Goal: Task Accomplishment & Management: Use online tool/utility

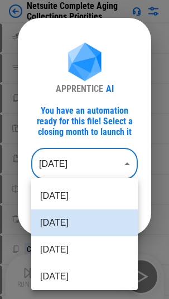
click at [112, 166] on body "Netsuite Complete Aging Collections Priorities Clear All Filters pending... Set…" at bounding box center [84, 149] width 169 height 299
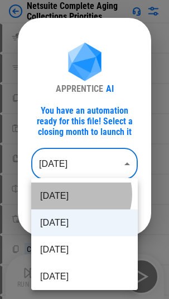
click at [75, 190] on li "Sep 2025" at bounding box center [84, 195] width 107 height 27
type input "********"
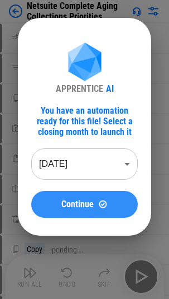
click at [98, 190] on button "Continue" at bounding box center [84, 204] width 107 height 27
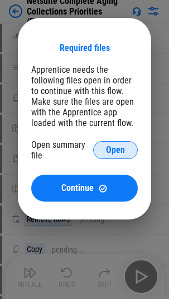
click at [110, 153] on span "Open" at bounding box center [115, 149] width 19 height 9
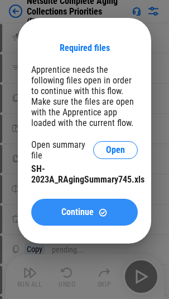
click at [83, 190] on span "Continue" at bounding box center [78, 211] width 32 height 9
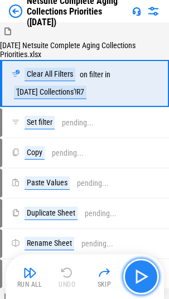
click at [141, 190] on img "button" at bounding box center [142, 276] width 18 height 18
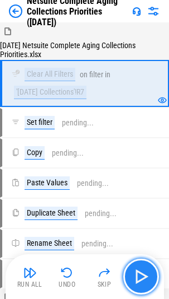
click at [141, 190] on img "button" at bounding box center [142, 276] width 18 height 18
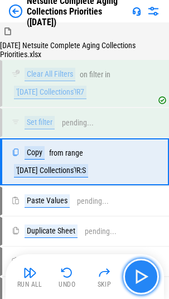
click at [141, 190] on img "button" at bounding box center [142, 276] width 18 height 18
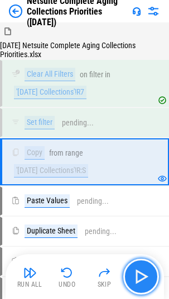
click at [141, 190] on img "button" at bounding box center [142, 276] width 18 height 18
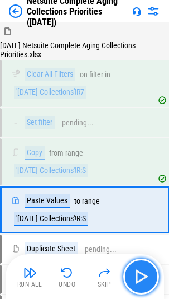
click at [141, 190] on img "button" at bounding box center [142, 276] width 18 height 18
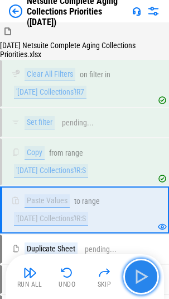
click at [134, 190] on img "button" at bounding box center [142, 276] width 18 height 18
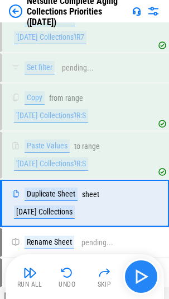
scroll to position [110, 0]
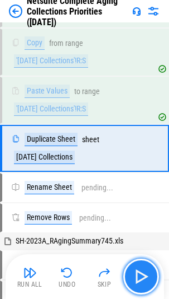
click at [143, 190] on img "button" at bounding box center [142, 276] width 18 height 18
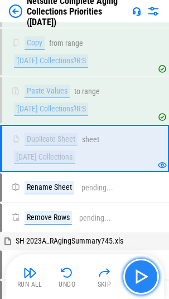
click at [142, 190] on img "button" at bounding box center [142, 276] width 18 height 18
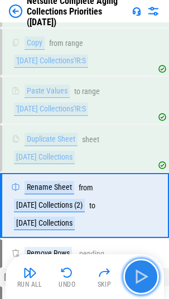
click at [142, 190] on img "button" at bounding box center [142, 276] width 18 height 18
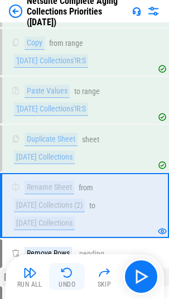
click at [65, 190] on img "button" at bounding box center [66, 272] width 13 height 13
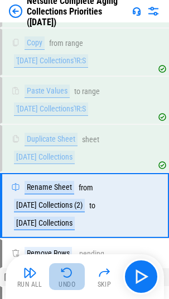
click at [68, 190] on img "button" at bounding box center [66, 272] width 13 height 13
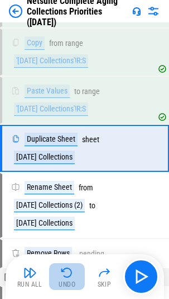
click at [68, 190] on img "button" at bounding box center [66, 272] width 13 height 13
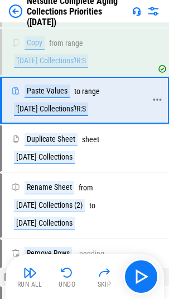
click at [159, 101] on icon at bounding box center [158, 100] width 10 height 10
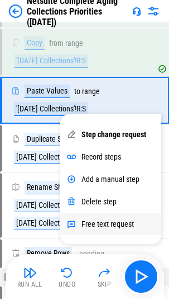
click at [108, 190] on div "Free text request" at bounding box center [108, 223] width 53 height 9
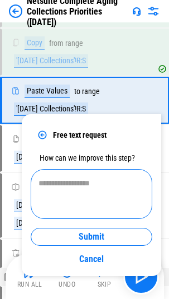
click at [95, 190] on textarea at bounding box center [92, 193] width 106 height 31
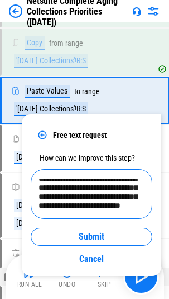
scroll to position [22, 0]
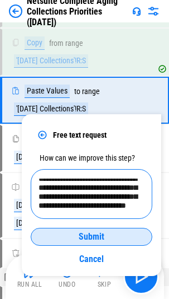
type textarea "**********"
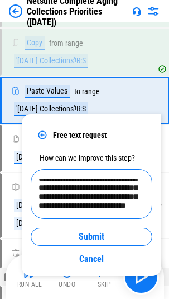
click at [95, 190] on span "Submit" at bounding box center [92, 236] width 26 height 9
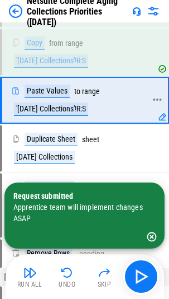
click at [126, 108] on div "Paste Values to range 'Aug 2025 Collections'!R:S" at bounding box center [78, 99] width 135 height 31
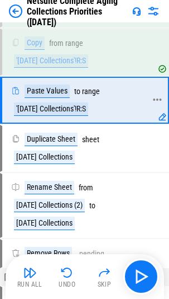
click at [160, 98] on icon at bounding box center [158, 100] width 10 height 10
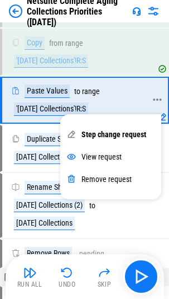
click at [125, 95] on div "Paste Values to range 'Aug 2025 Collections'!R:S" at bounding box center [78, 99] width 135 height 31
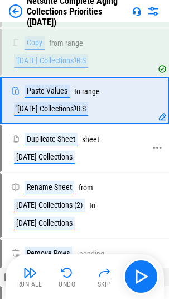
click at [122, 140] on div "Duplicate Sheet sheet Aug 2025 Collections" at bounding box center [78, 148] width 135 height 31
click at [112, 156] on div "Duplicate Sheet sheet Aug 2025 Collections" at bounding box center [78, 148] width 135 height 31
click at [158, 97] on icon at bounding box center [158, 100] width 10 height 10
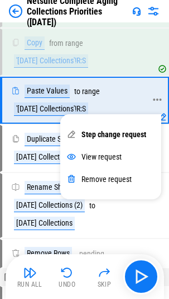
click at [107, 92] on div "Paste Values to range 'Aug 2025 Collections'!R:S" at bounding box center [78, 99] width 135 height 31
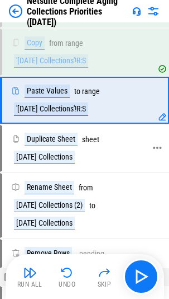
click at [88, 157] on div "Duplicate Sheet sheet Aug 2025 Collections" at bounding box center [78, 148] width 135 height 31
click at [107, 46] on div "Copy from range 'Aug 2025 Collections'!R:S" at bounding box center [78, 51] width 135 height 31
click at [124, 154] on div "Duplicate Sheet sheet Aug 2025 Collections" at bounding box center [78, 148] width 135 height 31
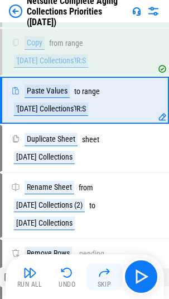
click at [102, 190] on img "button" at bounding box center [104, 272] width 13 height 13
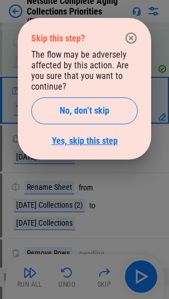
click at [76, 138] on link "Yes, skip this step" at bounding box center [85, 140] width 66 height 11
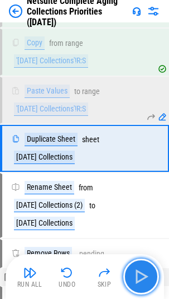
click at [139, 190] on img "button" at bounding box center [142, 276] width 18 height 18
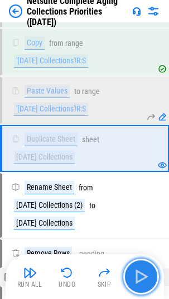
click at [142, 190] on img "button" at bounding box center [142, 276] width 18 height 18
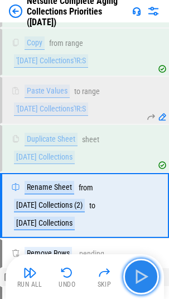
click at [142, 190] on img "button" at bounding box center [142, 276] width 18 height 18
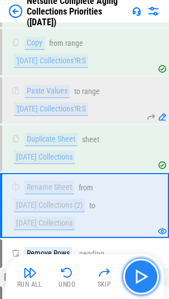
click at [138, 190] on img "button" at bounding box center [142, 276] width 18 height 18
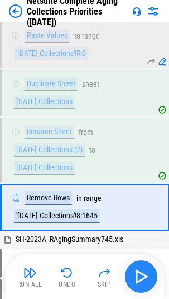
scroll to position [224, 0]
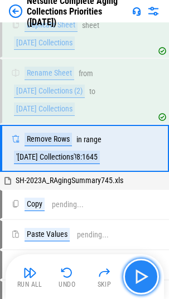
click at [138, 190] on img "button" at bounding box center [142, 276] width 18 height 18
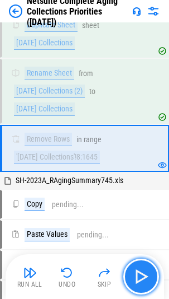
click at [138, 190] on img "button" at bounding box center [142, 276] width 18 height 18
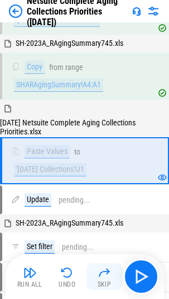
scroll to position [374, 0]
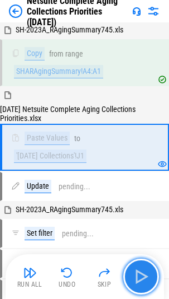
click at [146, 190] on img "button" at bounding box center [142, 276] width 18 height 18
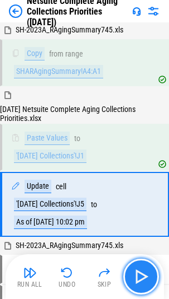
click at [146, 190] on img "button" at bounding box center [142, 276] width 18 height 18
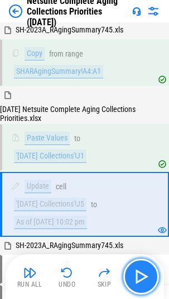
click at [139, 190] on img "button" at bounding box center [142, 276] width 18 height 18
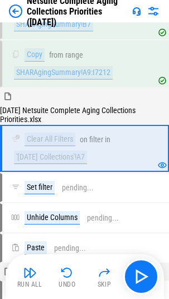
scroll to position [927, 0]
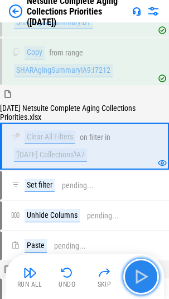
click at [148, 190] on img "button" at bounding box center [142, 276] width 18 height 18
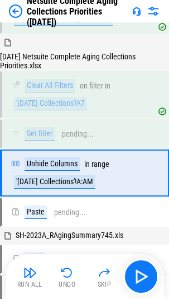
scroll to position [1006, 0]
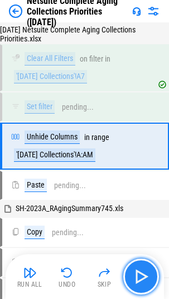
click at [147, 190] on img "button" at bounding box center [142, 276] width 18 height 18
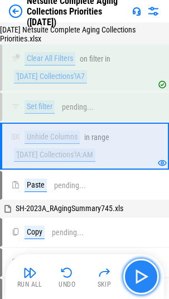
click at [147, 190] on img "button" at bounding box center [142, 276] width 18 height 18
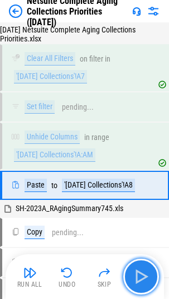
click at [147, 190] on img "button" at bounding box center [142, 276] width 18 height 18
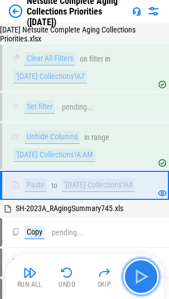
click at [147, 190] on img "button" at bounding box center [142, 276] width 18 height 18
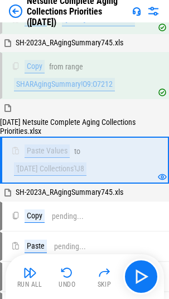
scroll to position [1204, 0]
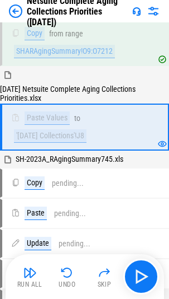
click at [157, 190] on div "Run All Undo Skip" at bounding box center [86, 276] width 148 height 36
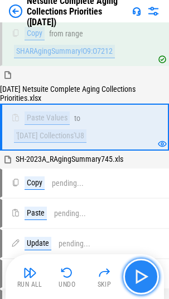
click at [147, 190] on img "button" at bounding box center [142, 276] width 18 height 18
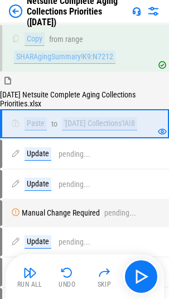
scroll to position [1354, 0]
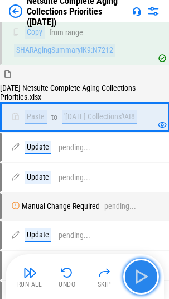
click at [147, 190] on img "button" at bounding box center [142, 276] width 18 height 18
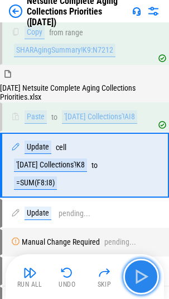
click at [147, 190] on img "button" at bounding box center [142, 276] width 18 height 18
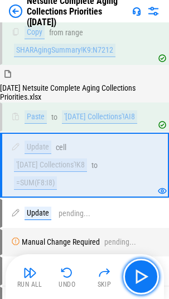
click at [147, 190] on img "button" at bounding box center [142, 276] width 18 height 18
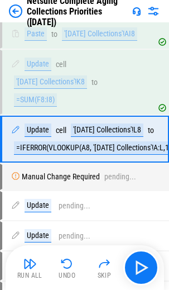
scroll to position [1473, 0]
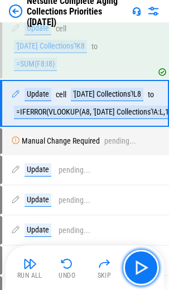
click at [147, 190] on button "button" at bounding box center [142, 268] width 36 height 36
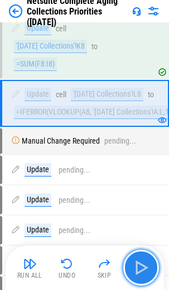
click at [143, 190] on img "button" at bounding box center [142, 268] width 18 height 18
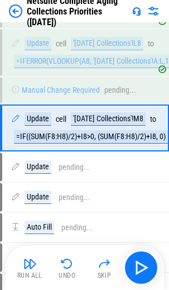
scroll to position [1549, 0]
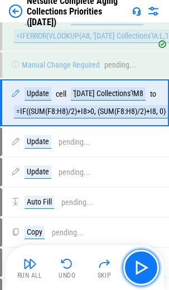
click at [143, 190] on img "button" at bounding box center [142, 268] width 18 height 18
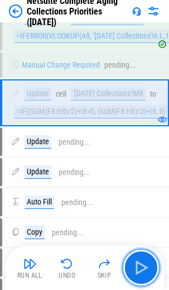
click at [143, 190] on img "button" at bounding box center [142, 268] width 18 height 18
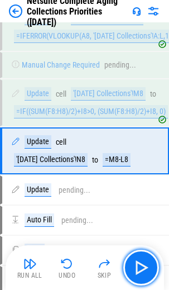
click at [143, 190] on img "button" at bounding box center [142, 268] width 18 height 18
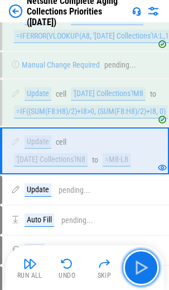
click at [143, 190] on img "button" at bounding box center [142, 268] width 18 height 18
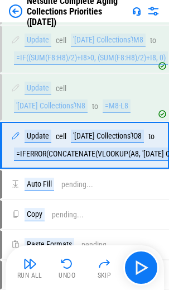
scroll to position [1645, 0]
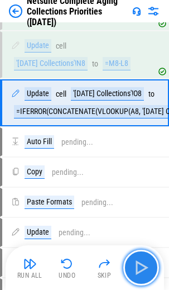
click at [143, 190] on img "button" at bounding box center [142, 268] width 18 height 18
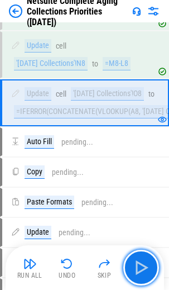
click at [143, 190] on img "button" at bounding box center [142, 268] width 18 height 18
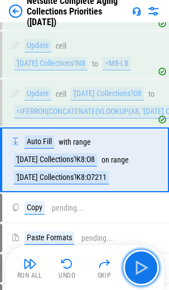
click at [143, 190] on img "button" at bounding box center [142, 268] width 18 height 18
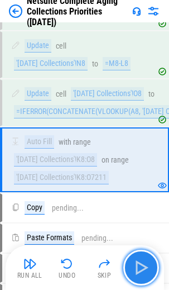
click at [141, 190] on img "button" at bounding box center [142, 268] width 18 height 18
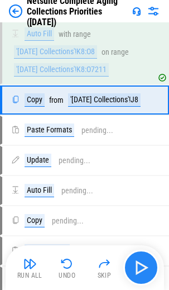
scroll to position [1759, 0]
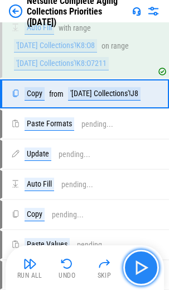
click at [141, 190] on img "button" at bounding box center [142, 268] width 18 height 18
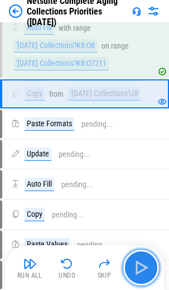
click at [141, 190] on img "button" at bounding box center [142, 268] width 18 height 18
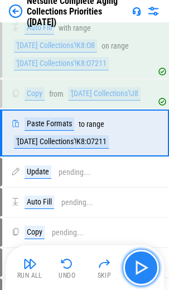
click at [141, 190] on img "button" at bounding box center [142, 268] width 18 height 18
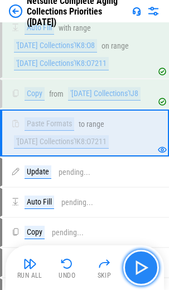
click at [141, 190] on img "button" at bounding box center [142, 268] width 18 height 18
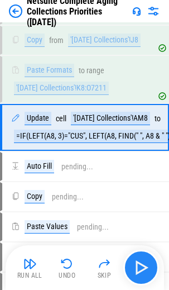
scroll to position [1856, 0]
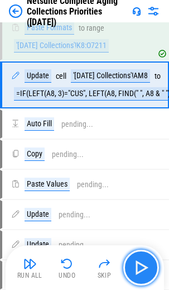
click at [141, 190] on img "button" at bounding box center [142, 268] width 18 height 18
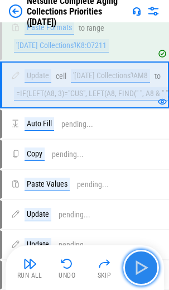
click at [141, 190] on img "button" at bounding box center [142, 268] width 18 height 18
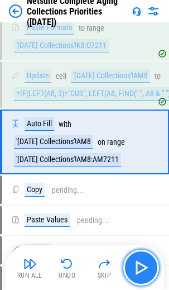
click at [141, 190] on img "button" at bounding box center [142, 268] width 18 height 18
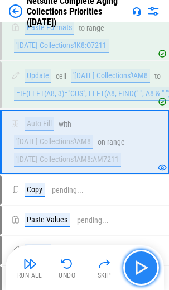
click at [141, 190] on img "button" at bounding box center [142, 268] width 18 height 18
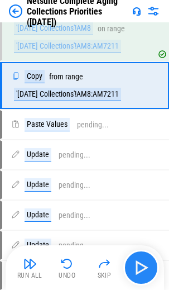
scroll to position [1970, 0]
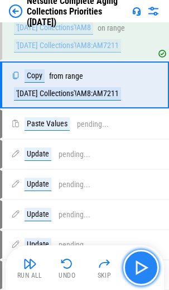
click at [141, 190] on img "button" at bounding box center [142, 268] width 18 height 18
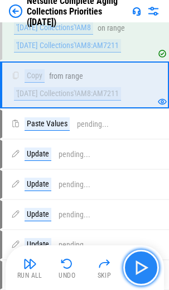
click at [141, 190] on img "button" at bounding box center [142, 268] width 18 height 18
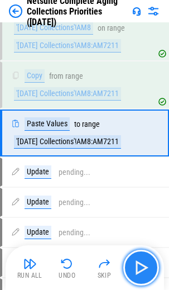
click at [141, 190] on img "button" at bounding box center [142, 268] width 18 height 18
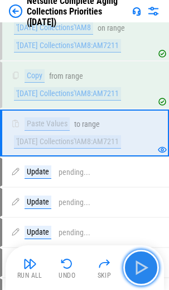
click at [141, 190] on img "button" at bounding box center [142, 268] width 18 height 18
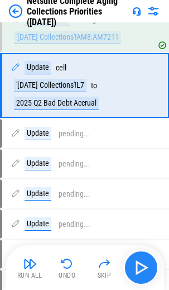
scroll to position [2075, 0]
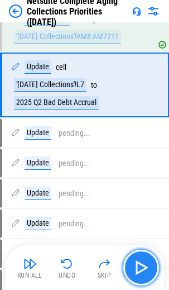
click at [141, 190] on img "button" at bounding box center [142, 268] width 18 height 18
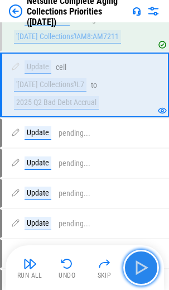
click at [141, 190] on img "button" at bounding box center [142, 268] width 18 height 18
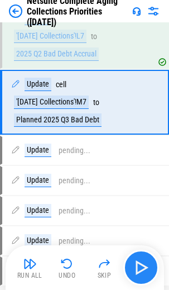
scroll to position [2141, 0]
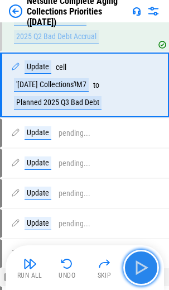
click at [141, 190] on img "button" at bounding box center [142, 268] width 18 height 18
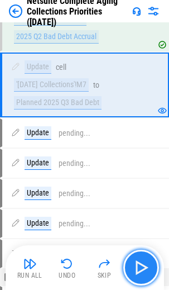
click at [141, 190] on img "button" at bounding box center [142, 268] width 18 height 18
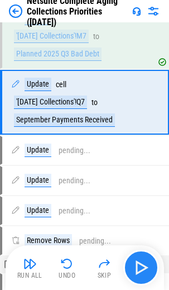
scroll to position [2207, 0]
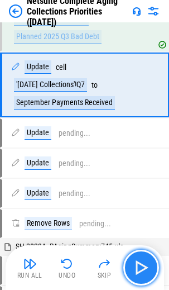
click at [141, 190] on img "button" at bounding box center [142, 268] width 18 height 18
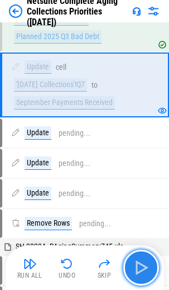
click at [141, 190] on img "button" at bounding box center [142, 268] width 18 height 18
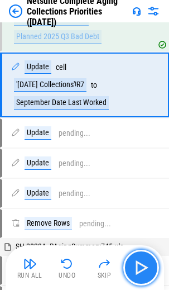
click at [141, 190] on img "button" at bounding box center [142, 268] width 18 height 18
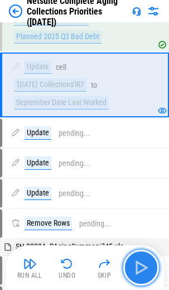
click at [141, 190] on img "button" at bounding box center [142, 268] width 18 height 18
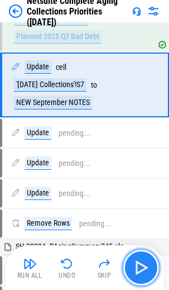
click at [141, 190] on img "button" at bounding box center [142, 268] width 18 height 18
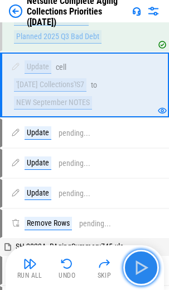
click at [141, 190] on img "button" at bounding box center [142, 268] width 18 height 18
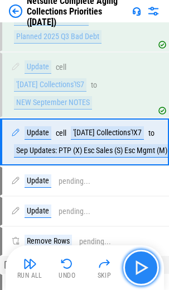
click at [141, 190] on img "button" at bounding box center [142, 268] width 18 height 18
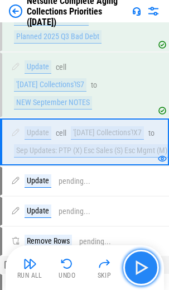
click at [141, 190] on img "button" at bounding box center [142, 268] width 18 height 18
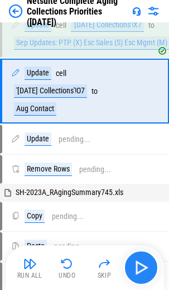
scroll to position [2321, 0]
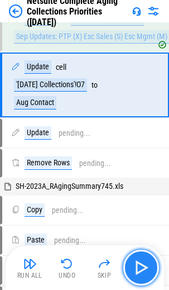
click at [141, 190] on img "button" at bounding box center [142, 268] width 18 height 18
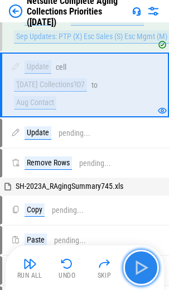
click at [141, 190] on img "button" at bounding box center [142, 268] width 18 height 18
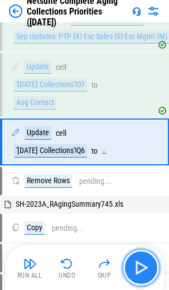
click at [141, 190] on img "button" at bounding box center [142, 268] width 18 height 18
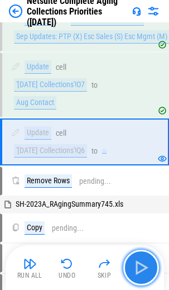
click at [141, 190] on img "button" at bounding box center [142, 268] width 18 height 18
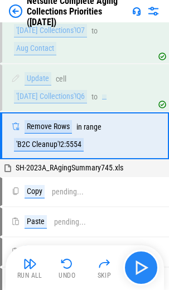
scroll to position [2426, 0]
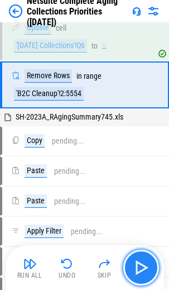
click at [141, 190] on img "button" at bounding box center [142, 268] width 18 height 18
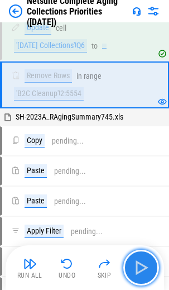
click at [141, 190] on img "button" at bounding box center [142, 268] width 18 height 18
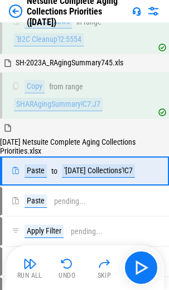
scroll to position [2530, 0]
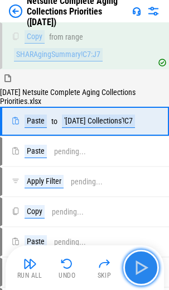
click at [144, 190] on img "button" at bounding box center [142, 268] width 18 height 18
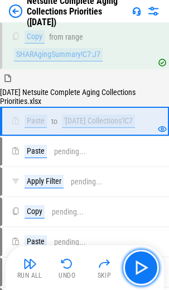
click at [144, 190] on img "button" at bounding box center [142, 268] width 18 height 18
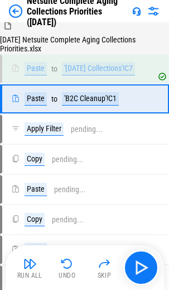
scroll to position [2616, 0]
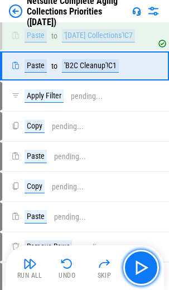
click at [144, 190] on img "button" at bounding box center [142, 268] width 18 height 18
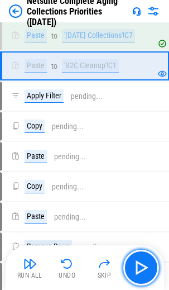
click at [144, 190] on img "button" at bounding box center [142, 268] width 18 height 18
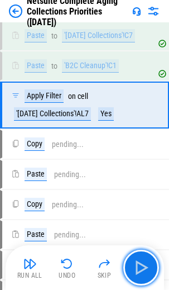
click at [144, 190] on img "button" at bounding box center [142, 268] width 18 height 18
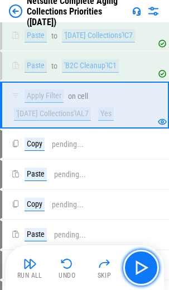
click at [144, 190] on img "button" at bounding box center [142, 268] width 18 height 18
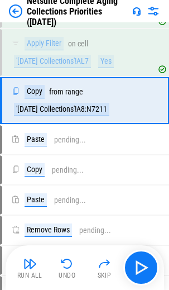
scroll to position [2703, 0]
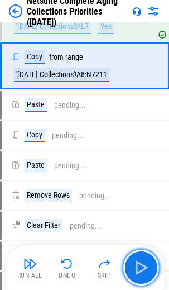
click at [144, 190] on img "button" at bounding box center [142, 268] width 18 height 18
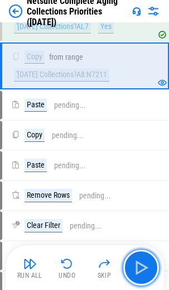
click at [144, 190] on img "button" at bounding box center [142, 268] width 18 height 18
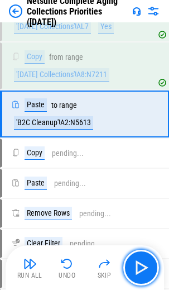
click at [144, 190] on img "button" at bounding box center [142, 268] width 18 height 18
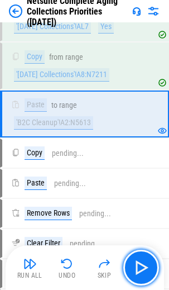
click at [144, 190] on img "button" at bounding box center [142, 268] width 18 height 18
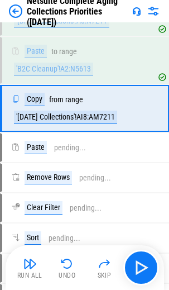
scroll to position [2799, 0]
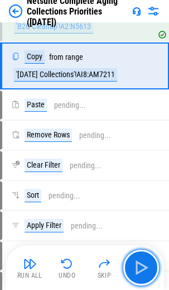
click at [144, 190] on img "button" at bounding box center [142, 268] width 18 height 18
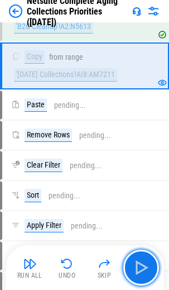
click at [144, 190] on img "button" at bounding box center [142, 268] width 18 height 18
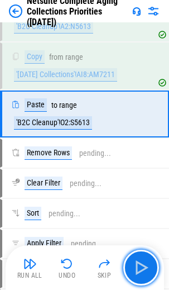
click at [144, 190] on img "button" at bounding box center [142, 268] width 18 height 18
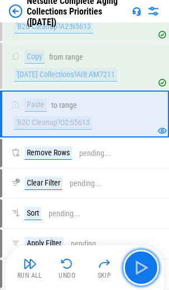
click at [144, 190] on img "button" at bounding box center [142, 268] width 18 height 18
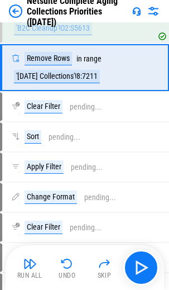
scroll to position [2895, 0]
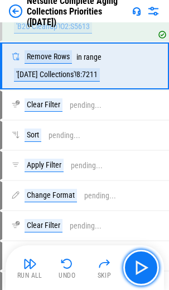
click at [144, 190] on img "button" at bounding box center [142, 268] width 18 height 18
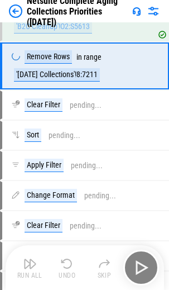
click at [144, 190] on div "Run All Undo Skip" at bounding box center [86, 268] width 148 height 36
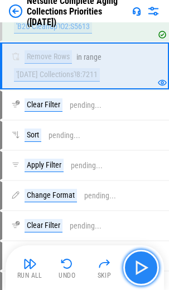
click at [136, 190] on img "button" at bounding box center [142, 268] width 18 height 18
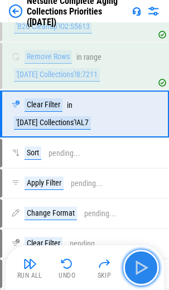
click at [138, 190] on img "button" at bounding box center [142, 268] width 18 height 18
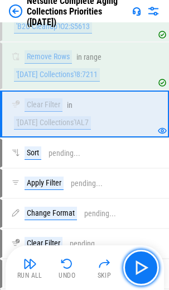
click at [138, 190] on img "button" at bounding box center [142, 268] width 18 height 18
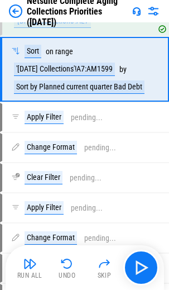
scroll to position [3000, 0]
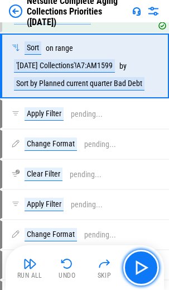
click at [138, 190] on img "button" at bounding box center [142, 268] width 18 height 18
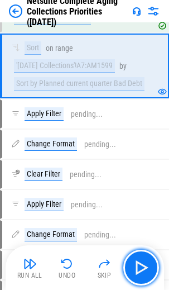
click at [138, 190] on img "button" at bounding box center [142, 268] width 18 height 18
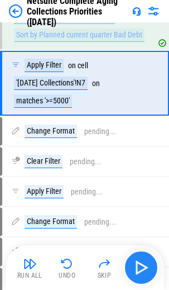
scroll to position [3066, 0]
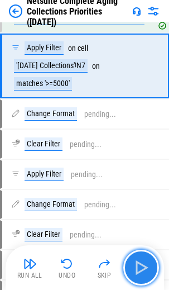
click at [138, 190] on img "button" at bounding box center [142, 268] width 18 height 18
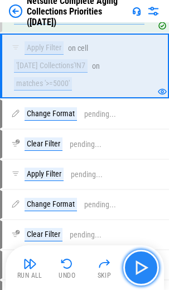
click at [138, 190] on img "button" at bounding box center [142, 268] width 18 height 18
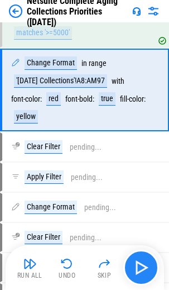
scroll to position [3141, 0]
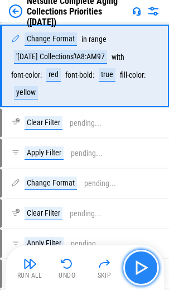
click at [138, 190] on img "button" at bounding box center [142, 268] width 18 height 18
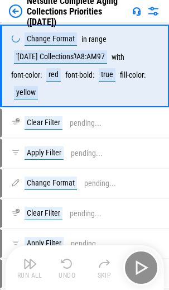
click at [138, 190] on div "Run All Undo Skip" at bounding box center [86, 268] width 148 height 36
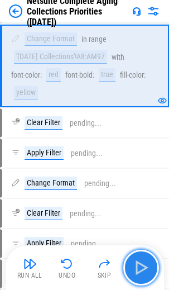
click at [138, 190] on img "button" at bounding box center [142, 268] width 18 height 18
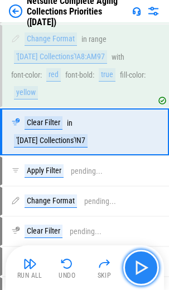
click at [138, 190] on img "button" at bounding box center [142, 268] width 18 height 18
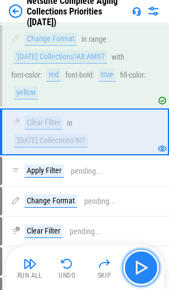
click at [138, 190] on img "button" at bounding box center [142, 268] width 18 height 18
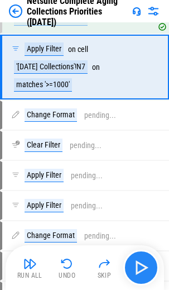
scroll to position [3264, 0]
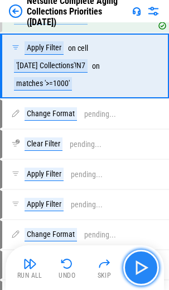
click at [138, 190] on img "button" at bounding box center [142, 268] width 18 height 18
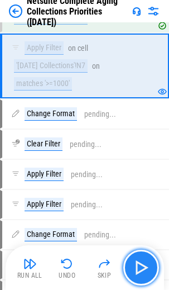
click at [138, 190] on img "button" at bounding box center [142, 268] width 18 height 18
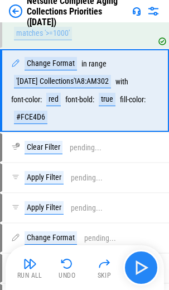
scroll to position [3339, 0]
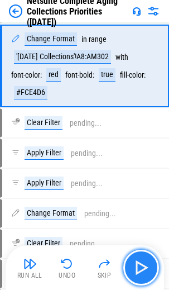
click at [138, 190] on img "button" at bounding box center [142, 268] width 18 height 18
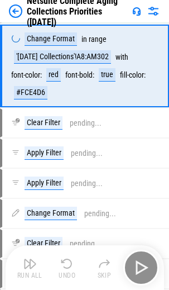
click at [138, 190] on div "Run All Undo Skip" at bounding box center [86, 268] width 148 height 36
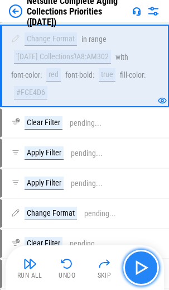
click at [138, 190] on img "button" at bounding box center [142, 268] width 18 height 18
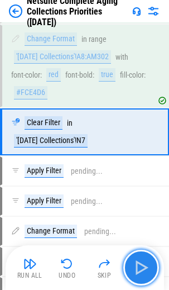
click at [138, 190] on img "button" at bounding box center [142, 268] width 18 height 18
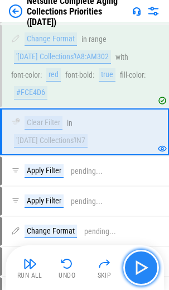
click at [138, 190] on img "button" at bounding box center [142, 268] width 18 height 18
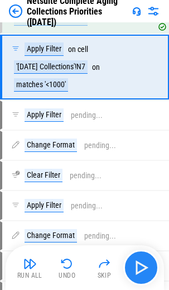
scroll to position [3462, 0]
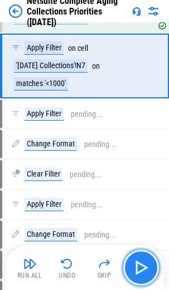
click at [138, 190] on img "button" at bounding box center [142, 268] width 18 height 18
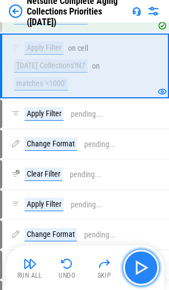
click at [138, 190] on img "button" at bounding box center [142, 268] width 18 height 18
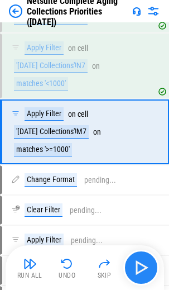
scroll to position [3528, 0]
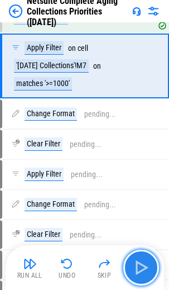
click at [138, 190] on img "button" at bounding box center [142, 268] width 18 height 18
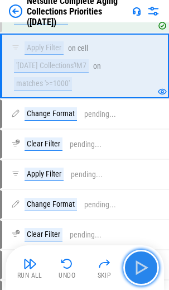
click at [138, 190] on img "button" at bounding box center [142, 268] width 18 height 18
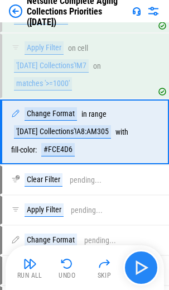
scroll to position [3594, 0]
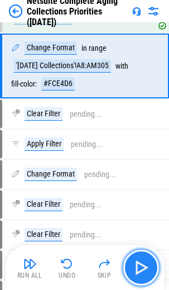
click at [138, 190] on img "button" at bounding box center [142, 268] width 18 height 18
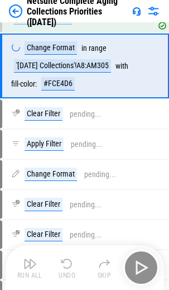
click at [138, 190] on div "Run All Undo Skip" at bounding box center [86, 268] width 148 height 36
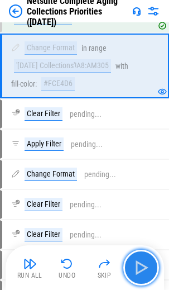
click at [138, 190] on img "button" at bounding box center [142, 268] width 18 height 18
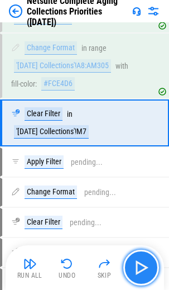
click at [138, 190] on img "button" at bounding box center [142, 268] width 18 height 18
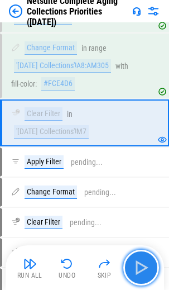
click at [138, 190] on img "button" at bounding box center [142, 268] width 18 height 18
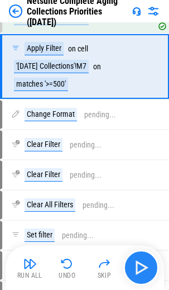
scroll to position [3708, 0]
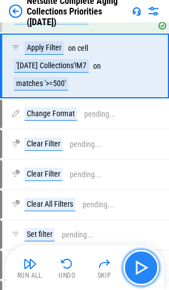
click at [138, 190] on img "button" at bounding box center [142, 268] width 18 height 18
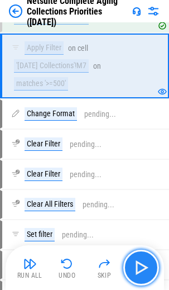
click at [138, 190] on img "button" at bounding box center [142, 268] width 18 height 18
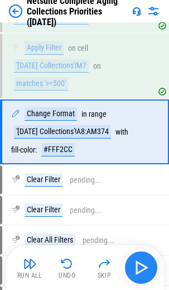
scroll to position [3774, 0]
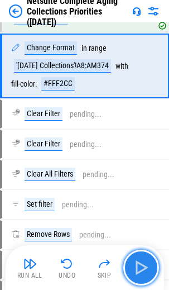
click at [138, 190] on img "button" at bounding box center [142, 268] width 18 height 18
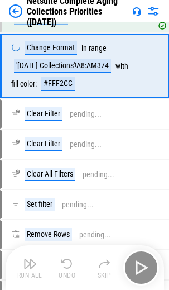
click at [138, 190] on div "Run All Undo Skip" at bounding box center [86, 268] width 148 height 36
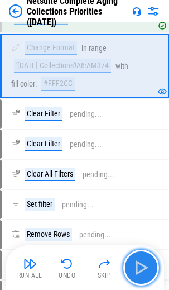
click at [138, 190] on img "button" at bounding box center [142, 268] width 18 height 18
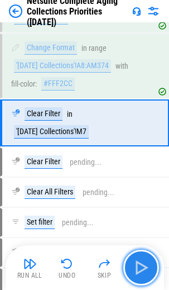
click at [138, 190] on img "button" at bounding box center [142, 268] width 18 height 18
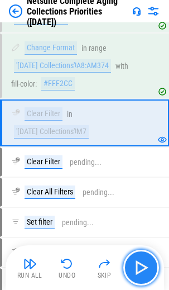
click at [138, 190] on img "button" at bounding box center [142, 268] width 18 height 18
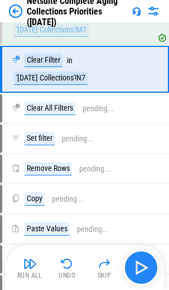
scroll to position [3879, 0]
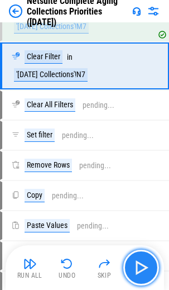
click at [138, 190] on img "button" at bounding box center [142, 268] width 18 height 18
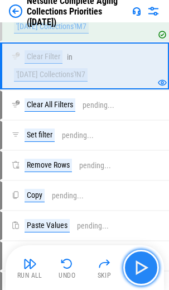
click at [138, 190] on img "button" at bounding box center [142, 268] width 18 height 18
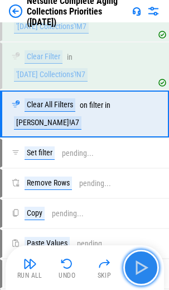
click at [138, 190] on img "button" at bounding box center [142, 268] width 18 height 18
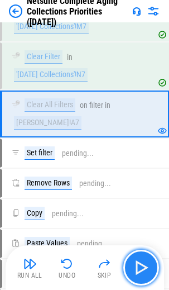
click at [138, 190] on img "button" at bounding box center [142, 268] width 18 height 18
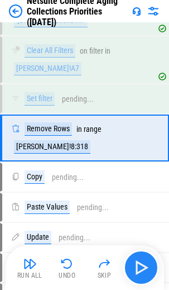
scroll to position [3979, 0]
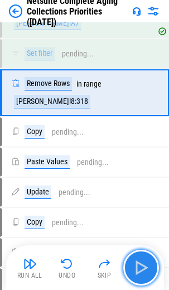
click at [138, 190] on img "button" at bounding box center [142, 268] width 18 height 18
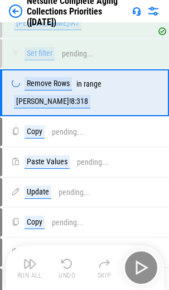
click at [138, 190] on div "Run All Undo Skip" at bounding box center [86, 268] width 148 height 36
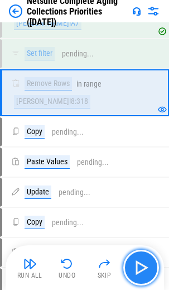
click at [138, 190] on img "button" at bounding box center [142, 268] width 18 height 18
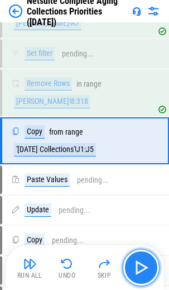
click at [138, 190] on img "button" at bounding box center [142, 268] width 18 height 18
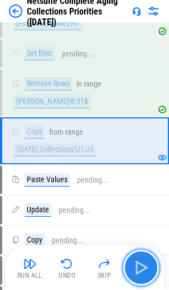
click at [138, 190] on img "button" at bounding box center [142, 268] width 18 height 18
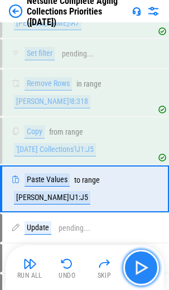
click at [138, 190] on img "button" at bounding box center [142, 268] width 18 height 18
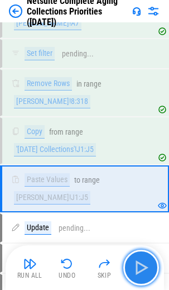
click at [138, 190] on img "button" at bounding box center [142, 268] width 18 height 18
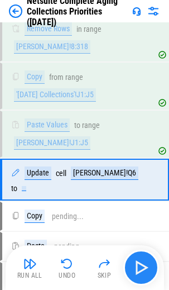
scroll to position [4087, 0]
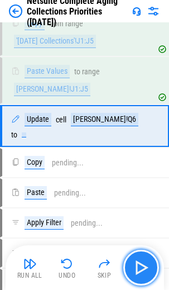
click at [138, 190] on img "button" at bounding box center [142, 268] width 18 height 18
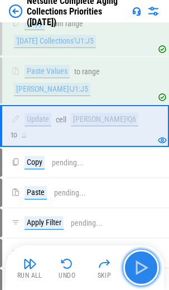
click at [138, 190] on img "button" at bounding box center [142, 268] width 18 height 18
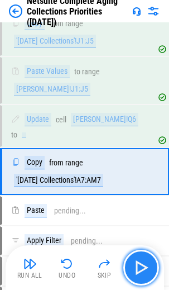
click at [138, 190] on img "button" at bounding box center [142, 268] width 18 height 18
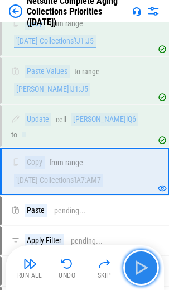
click at [138, 190] on img "button" at bounding box center [142, 268] width 18 height 18
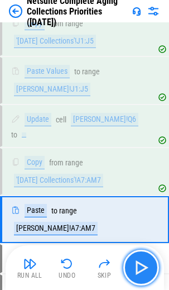
click at [138, 190] on img "button" at bounding box center [142, 268] width 18 height 18
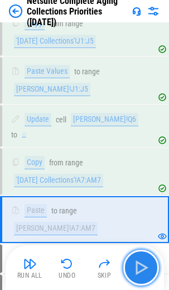
click at [138, 190] on img "button" at bounding box center [142, 268] width 18 height 18
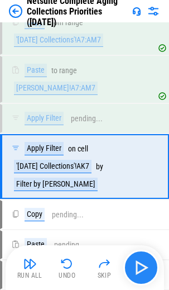
scroll to position [4244, 0]
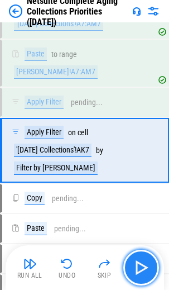
click at [138, 190] on img "button" at bounding box center [142, 268] width 18 height 18
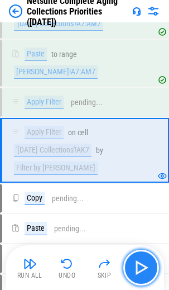
click at [138, 190] on img "button" at bounding box center [142, 268] width 18 height 18
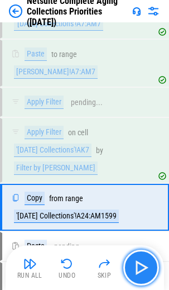
click at [138, 190] on img "button" at bounding box center [142, 268] width 18 height 18
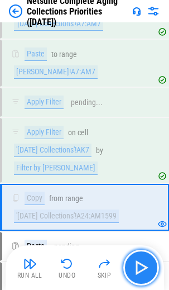
click at [138, 190] on img "button" at bounding box center [142, 268] width 18 height 18
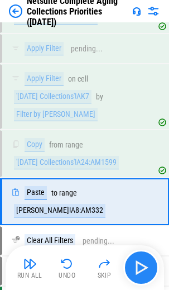
scroll to position [4340, 0]
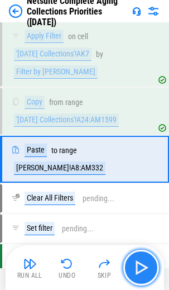
click at [138, 190] on img "button" at bounding box center [142, 268] width 18 height 18
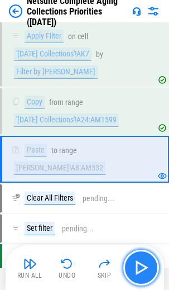
click at [138, 190] on img "button" at bounding box center [142, 268] width 18 height 18
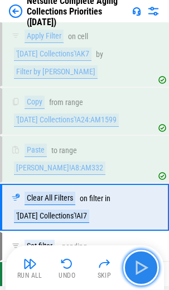
click at [138, 190] on img "button" at bounding box center [142, 268] width 18 height 18
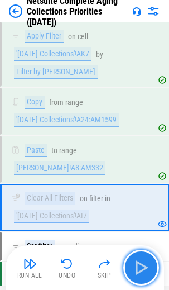
click at [138, 190] on img "button" at bounding box center [142, 268] width 18 height 18
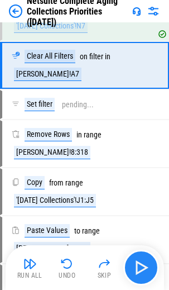
scroll to position [3928, 0]
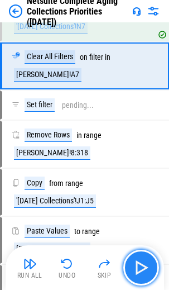
click at [138, 190] on img "button" at bounding box center [142, 268] width 18 height 18
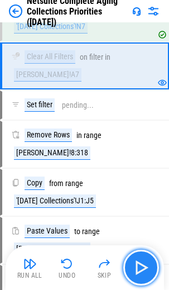
click at [138, 190] on img "button" at bounding box center [142, 268] width 18 height 18
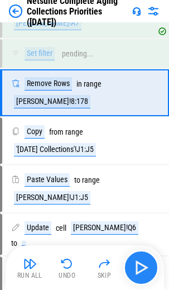
scroll to position [4006, 0]
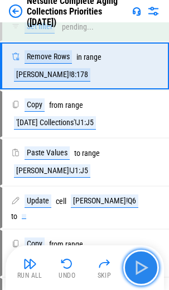
click at [138, 190] on img "button" at bounding box center [142, 268] width 18 height 18
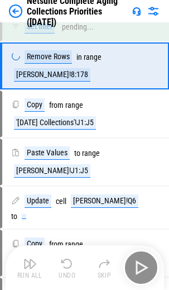
click at [138, 190] on div "Run All Undo Skip" at bounding box center [86, 268] width 148 height 36
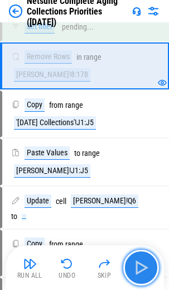
click at [138, 190] on img "button" at bounding box center [142, 268] width 18 height 18
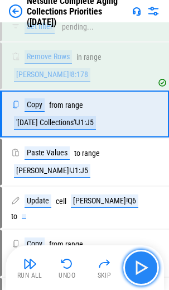
click at [138, 190] on img "button" at bounding box center [142, 268] width 18 height 18
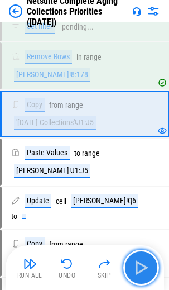
click at [138, 190] on img "button" at bounding box center [142, 268] width 18 height 18
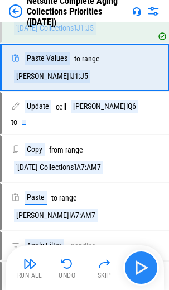
scroll to position [4102, 0]
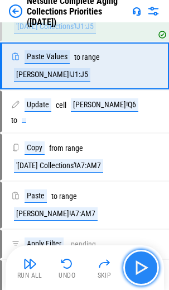
click at [138, 190] on img "button" at bounding box center [142, 268] width 18 height 18
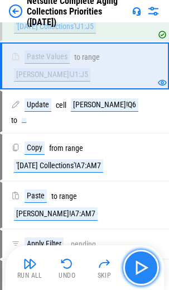
click at [138, 190] on img "button" at bounding box center [142, 268] width 18 height 18
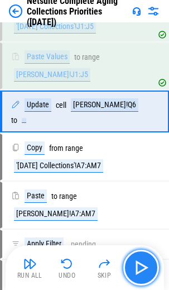
click at [138, 190] on img "button" at bounding box center [142, 268] width 18 height 18
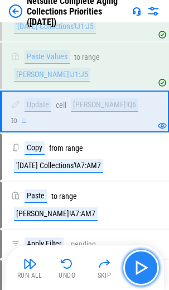
click at [138, 190] on img "button" at bounding box center [142, 268] width 18 height 18
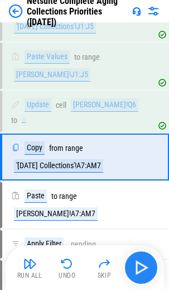
scroll to position [4180, 0]
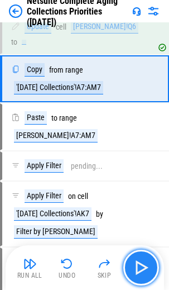
click at [138, 190] on img "button" at bounding box center [142, 268] width 18 height 18
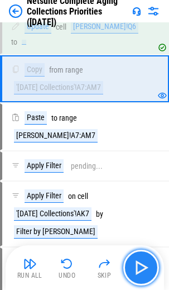
click at [138, 190] on img "button" at bounding box center [142, 268] width 18 height 18
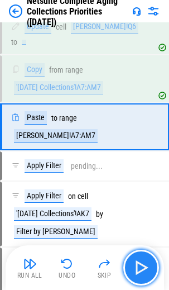
click at [138, 190] on img "button" at bounding box center [142, 268] width 18 height 18
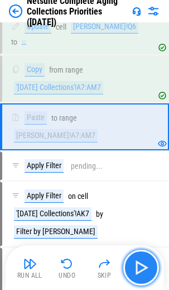
click at [138, 190] on img "button" at bounding box center [142, 268] width 18 height 18
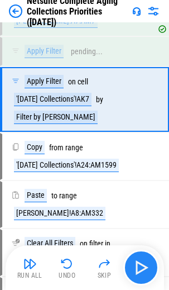
scroll to position [4298, 0]
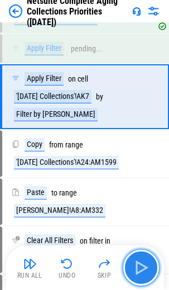
click at [138, 190] on img "button" at bounding box center [142, 268] width 18 height 18
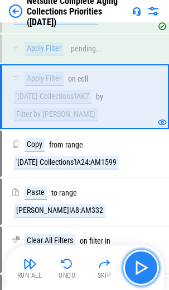
click at [138, 190] on img "button" at bounding box center [142, 268] width 18 height 18
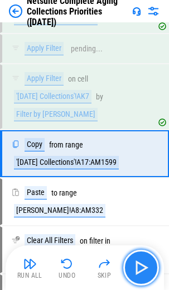
click at [138, 190] on img "button" at bounding box center [142, 268] width 18 height 18
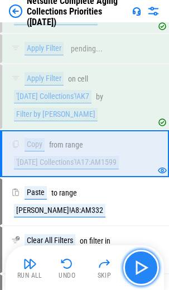
click at [138, 190] on img "button" at bounding box center [142, 268] width 18 height 18
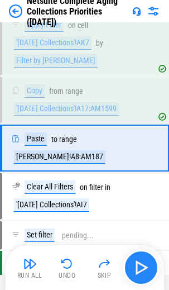
scroll to position [4394, 0]
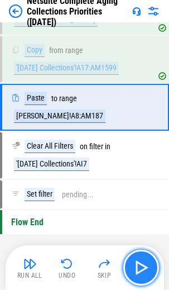
click at [138, 190] on img "button" at bounding box center [142, 268] width 18 height 18
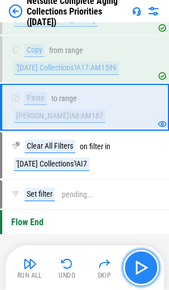
click at [138, 190] on img "button" at bounding box center [142, 268] width 18 height 18
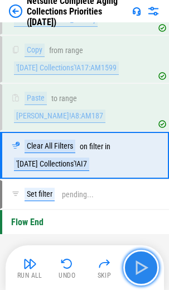
click at [138, 190] on img "button" at bounding box center [142, 268] width 18 height 18
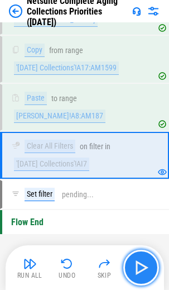
click at [138, 190] on img "button" at bounding box center [142, 268] width 18 height 18
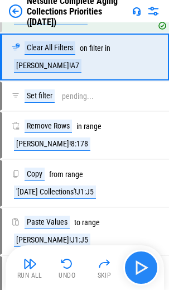
scroll to position [3928, 0]
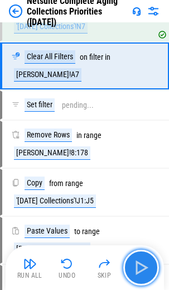
click at [138, 190] on img "button" at bounding box center [142, 268] width 18 height 18
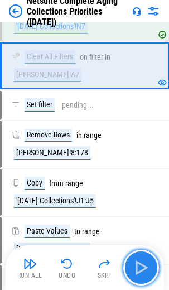
click at [138, 190] on img "button" at bounding box center [142, 268] width 18 height 18
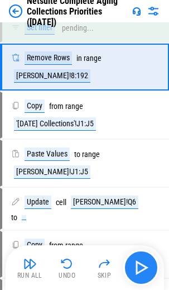
scroll to position [4006, 0]
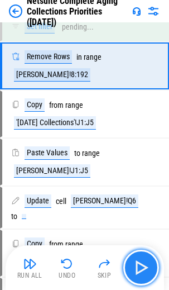
click at [138, 190] on img "button" at bounding box center [142, 268] width 18 height 18
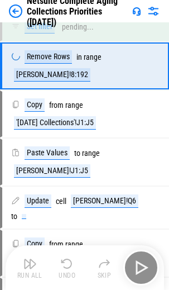
click at [138, 190] on div "Run All Undo Skip" at bounding box center [86, 268] width 148 height 36
click at [138, 190] on img "button" at bounding box center [142, 268] width 18 height 18
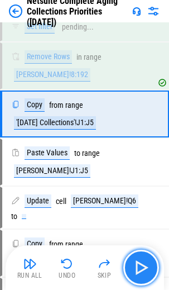
click at [138, 190] on img "button" at bounding box center [142, 268] width 18 height 18
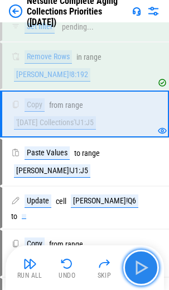
click at [138, 190] on img "button" at bounding box center [142, 268] width 18 height 18
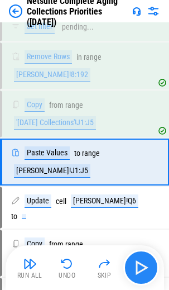
scroll to position [4102, 0]
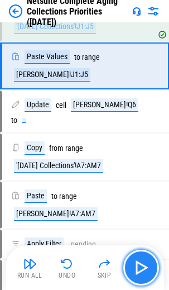
click at [138, 190] on img "button" at bounding box center [142, 268] width 18 height 18
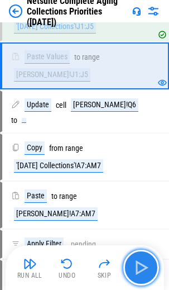
click at [138, 190] on img "button" at bounding box center [142, 268] width 18 height 18
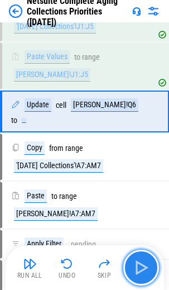
click at [138, 190] on img "button" at bounding box center [142, 268] width 18 height 18
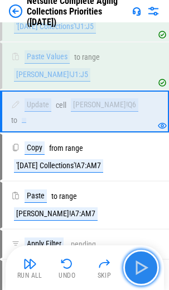
click at [138, 190] on img "button" at bounding box center [142, 268] width 18 height 18
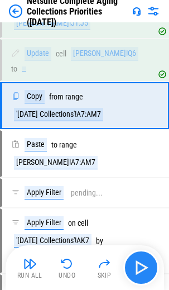
scroll to position [4180, 0]
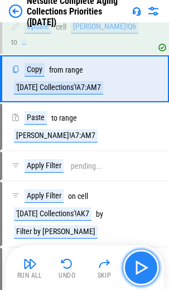
click at [138, 190] on img "button" at bounding box center [142, 268] width 18 height 18
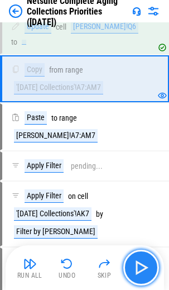
click at [138, 190] on img "button" at bounding box center [142, 268] width 18 height 18
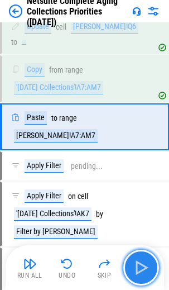
click at [138, 190] on img "button" at bounding box center [142, 268] width 18 height 18
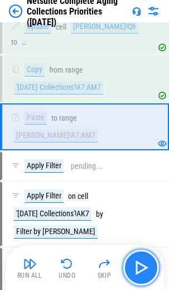
click at [138, 190] on img "button" at bounding box center [142, 268] width 18 height 18
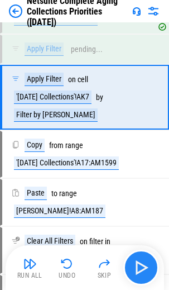
scroll to position [4298, 0]
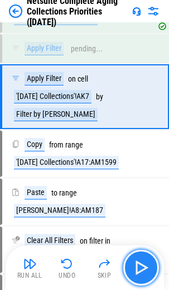
click at [138, 190] on img "button" at bounding box center [142, 268] width 18 height 18
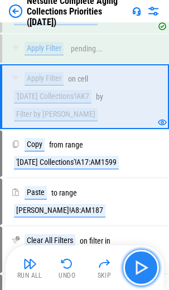
click at [138, 190] on img "button" at bounding box center [142, 268] width 18 height 18
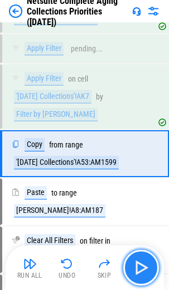
click at [138, 190] on img "button" at bounding box center [142, 268] width 18 height 18
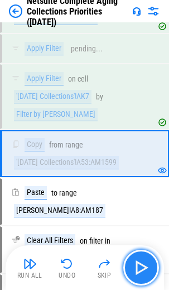
click at [138, 190] on img "button" at bounding box center [142, 268] width 18 height 18
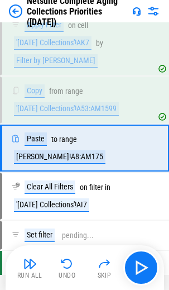
scroll to position [4394, 0]
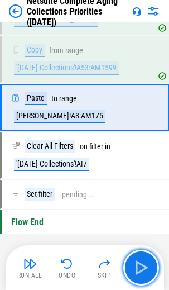
click at [138, 190] on img "button" at bounding box center [142, 268] width 18 height 18
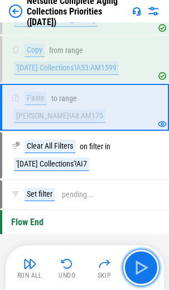
click at [138, 190] on img "button" at bounding box center [142, 268] width 18 height 18
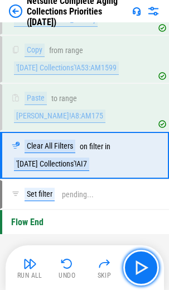
click at [138, 190] on img "button" at bounding box center [142, 268] width 18 height 18
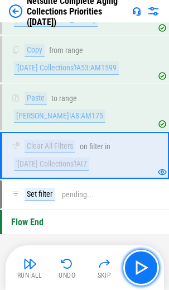
click at [138, 190] on img "button" at bounding box center [142, 268] width 18 height 18
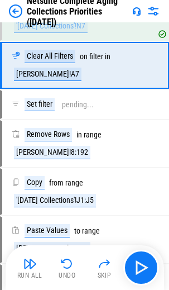
scroll to position [3928, 0]
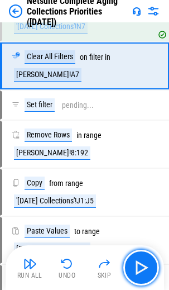
click at [138, 190] on img "button" at bounding box center [142, 268] width 18 height 18
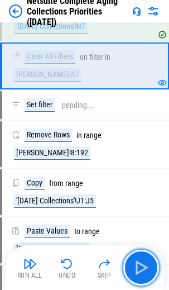
click at [138, 190] on img "button" at bounding box center [142, 268] width 18 height 18
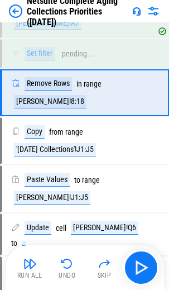
scroll to position [4006, 0]
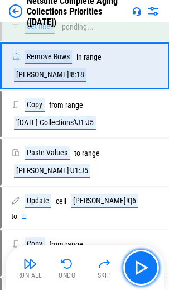
click at [138, 190] on img "button" at bounding box center [142, 268] width 18 height 18
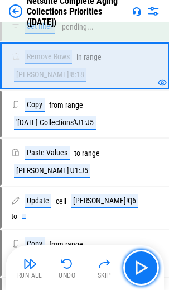
click at [138, 190] on img "button" at bounding box center [142, 268] width 18 height 18
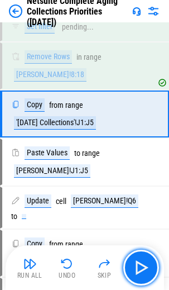
click at [138, 190] on img "button" at bounding box center [142, 268] width 18 height 18
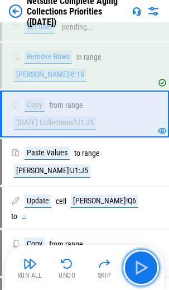
click at [138, 190] on img "button" at bounding box center [142, 268] width 18 height 18
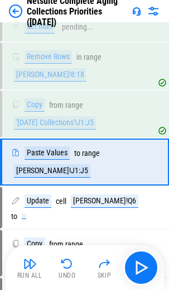
scroll to position [4102, 0]
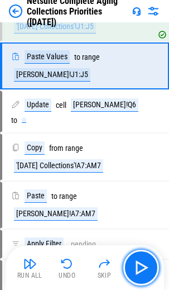
click at [138, 190] on img "button" at bounding box center [142, 268] width 18 height 18
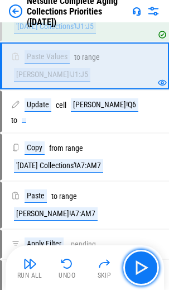
click at [138, 190] on img "button" at bounding box center [142, 268] width 18 height 18
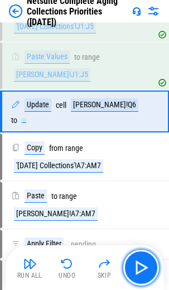
click at [138, 190] on img "button" at bounding box center [142, 268] width 18 height 18
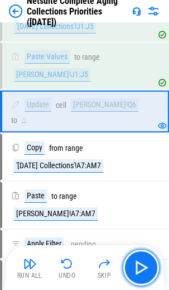
click at [138, 190] on img "button" at bounding box center [142, 268] width 18 height 18
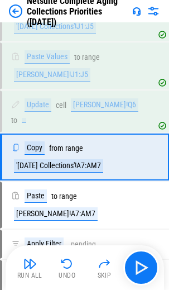
scroll to position [4180, 0]
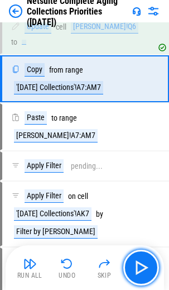
click at [138, 190] on img "button" at bounding box center [142, 268] width 18 height 18
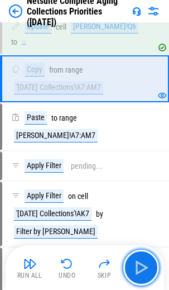
click at [138, 190] on img "button" at bounding box center [142, 268] width 18 height 18
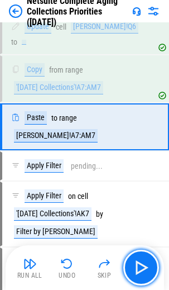
click at [138, 190] on img "button" at bounding box center [142, 268] width 18 height 18
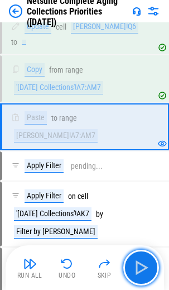
click at [138, 190] on img "button" at bounding box center [142, 268] width 18 height 18
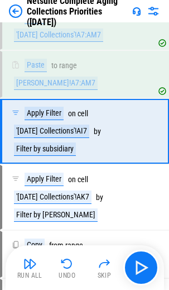
scroll to position [4268, 0]
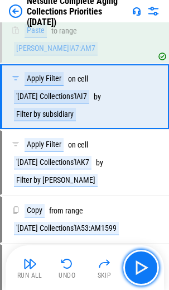
click at [138, 190] on img "button" at bounding box center [142, 268] width 18 height 18
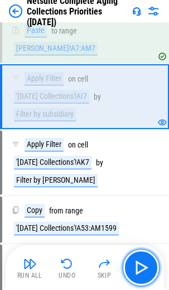
click at [138, 190] on img "button" at bounding box center [142, 268] width 18 height 18
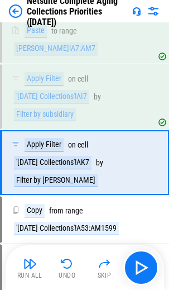
scroll to position [4334, 0]
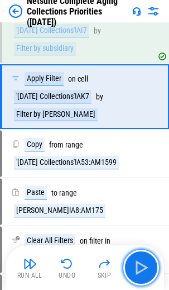
click at [138, 190] on img "button" at bounding box center [142, 268] width 18 height 18
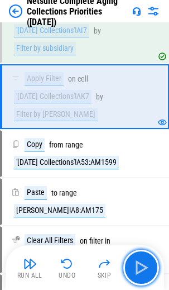
click at [138, 190] on img "button" at bounding box center [142, 268] width 18 height 18
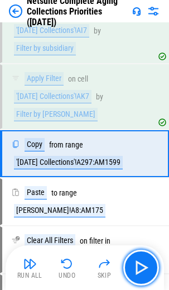
click at [138, 190] on img "button" at bounding box center [142, 268] width 18 height 18
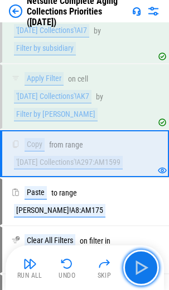
click at [138, 190] on img "button" at bounding box center [142, 268] width 18 height 18
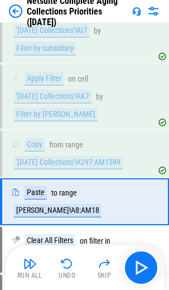
scroll to position [4430, 0]
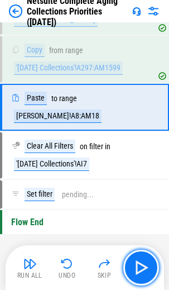
click at [138, 190] on img "button" at bounding box center [142, 268] width 18 height 18
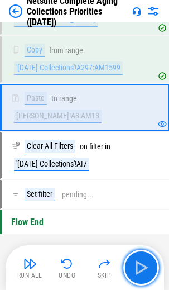
click at [138, 190] on img "button" at bounding box center [142, 268] width 18 height 18
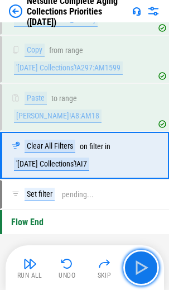
click at [138, 190] on img "button" at bounding box center [142, 268] width 18 height 18
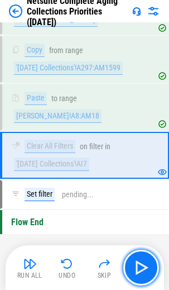
click at [138, 190] on img "button" at bounding box center [142, 268] width 18 height 18
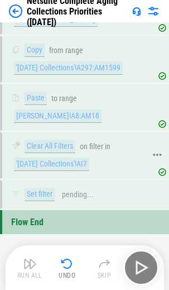
scroll to position [4458, 0]
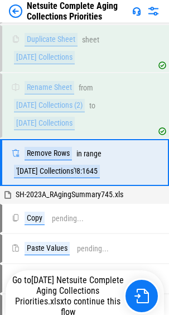
scroll to position [215, 0]
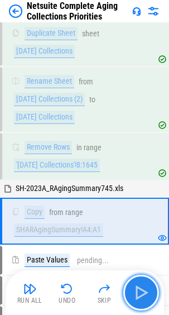
click at [138, 289] on img "button" at bounding box center [142, 293] width 18 height 18
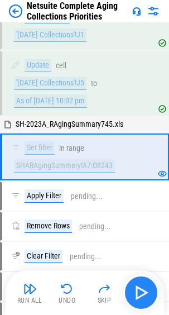
scroll to position [497, 0]
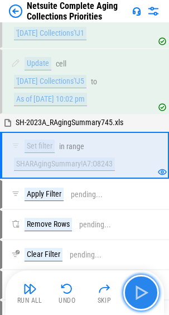
click at [139, 291] on img "button" at bounding box center [142, 293] width 18 height 18
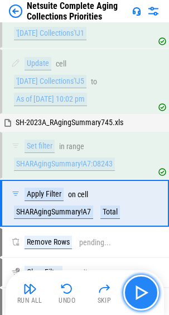
click at [139, 291] on img "button" at bounding box center [142, 293] width 18 height 18
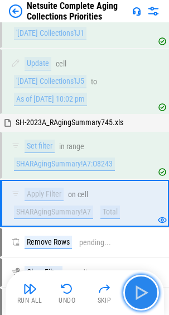
click at [139, 291] on img "button" at bounding box center [142, 293] width 18 height 18
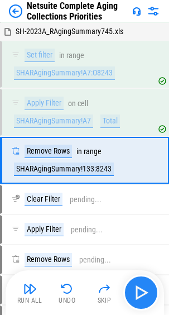
scroll to position [593, 0]
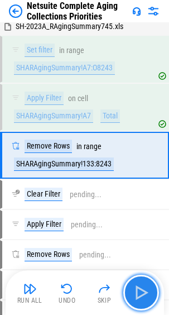
click at [139, 291] on img "button" at bounding box center [142, 293] width 18 height 18
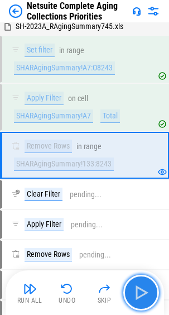
click at [139, 291] on img "button" at bounding box center [142, 293] width 18 height 18
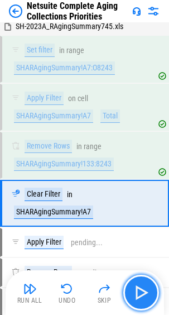
click at [139, 291] on img "button" at bounding box center [142, 293] width 18 height 18
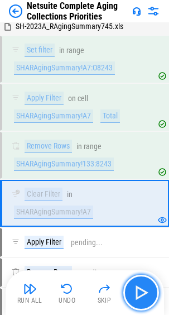
click at [139, 291] on img "button" at bounding box center [142, 293] width 18 height 18
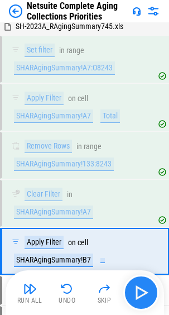
scroll to position [689, 0]
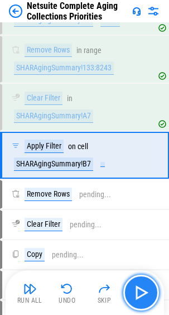
click at [139, 291] on img "button" at bounding box center [142, 293] width 18 height 18
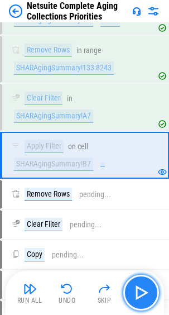
click at [139, 291] on img "button" at bounding box center [142, 293] width 18 height 18
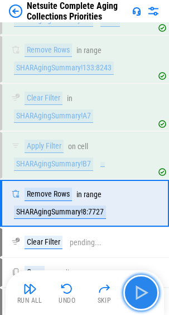
click at [139, 291] on img "button" at bounding box center [142, 293] width 18 height 18
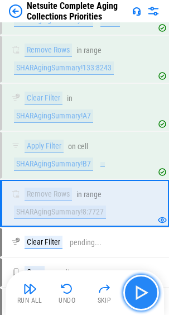
click at [139, 291] on img "button" at bounding box center [142, 293] width 18 height 18
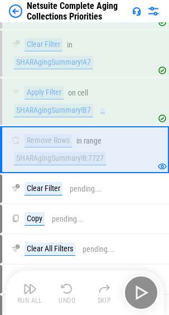
scroll to position [785, 0]
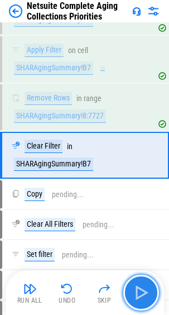
click at [139, 291] on img "button" at bounding box center [142, 293] width 18 height 18
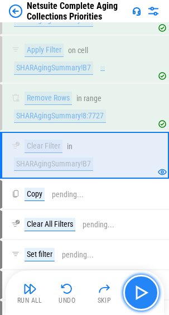
click at [139, 291] on img "button" at bounding box center [142, 293] width 18 height 18
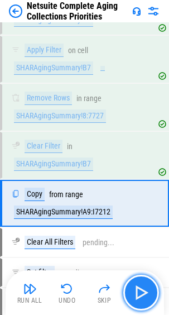
click at [139, 291] on img "button" at bounding box center [142, 293] width 18 height 18
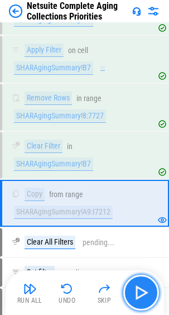
click at [139, 291] on img "button" at bounding box center [142, 293] width 18 height 18
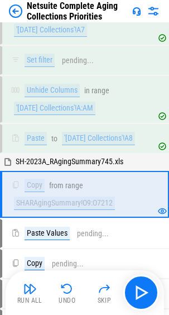
scroll to position [1110, 0]
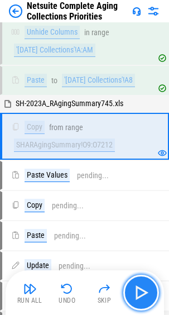
click at [139, 290] on img "button" at bounding box center [142, 293] width 18 height 18
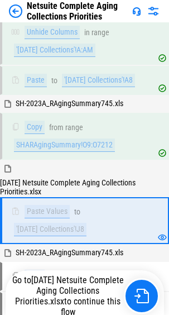
scroll to position [1196, 0]
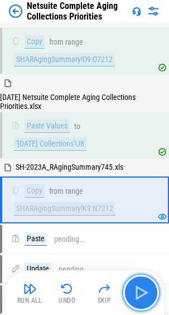
click at [138, 292] on img "button" at bounding box center [142, 293] width 18 height 18
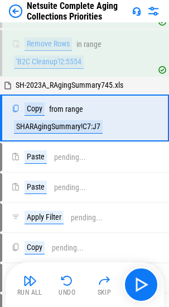
scroll to position [2473, 0]
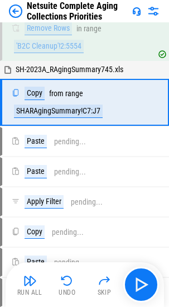
click at [125, 270] on div "Run All Undo Skip" at bounding box center [86, 285] width 148 height 36
click at [142, 287] on img "button" at bounding box center [142, 285] width 18 height 18
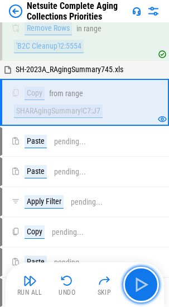
click at [142, 287] on img "button" at bounding box center [142, 285] width 18 height 18
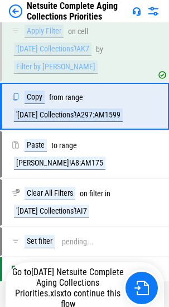
scroll to position [4382, 0]
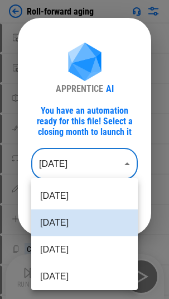
click at [108, 163] on body "Roll-forward aging Import Sheet pending... Import Sheet pending... Rename Sheet…" at bounding box center [84, 149] width 169 height 299
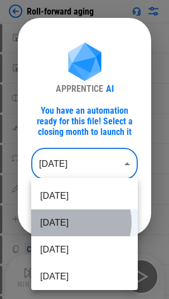
click at [75, 221] on li "Aug 2025" at bounding box center [84, 222] width 107 height 27
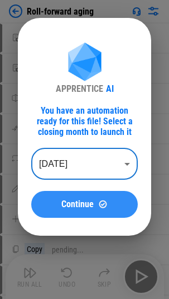
click at [84, 208] on span "Continue" at bounding box center [78, 204] width 32 height 9
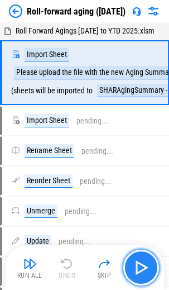
click at [138, 265] on img "button" at bounding box center [142, 268] width 18 height 18
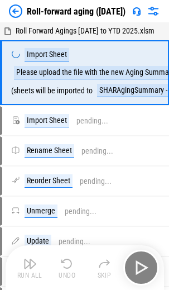
drag, startPoint x: 138, startPoint y: 269, endPoint x: 133, endPoint y: 266, distance: 6.0
click at [138, 268] on div "Run All Undo Skip" at bounding box center [86, 268] width 148 height 36
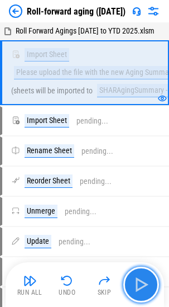
click at [138, 287] on img "button" at bounding box center [142, 285] width 18 height 18
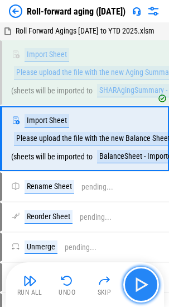
click at [140, 286] on img "button" at bounding box center [142, 285] width 18 height 18
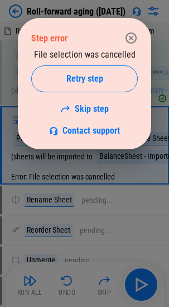
click at [89, 78] on span "Retry step" at bounding box center [85, 78] width 37 height 9
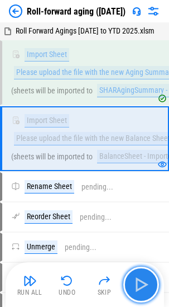
click at [139, 281] on img "button" at bounding box center [142, 285] width 18 height 18
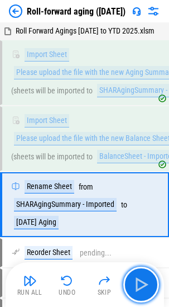
click at [139, 281] on img "button" at bounding box center [142, 285] width 18 height 18
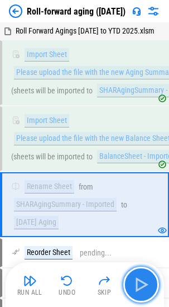
click at [138, 286] on img "button" at bounding box center [142, 285] width 18 height 18
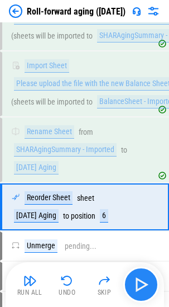
scroll to position [108, 0]
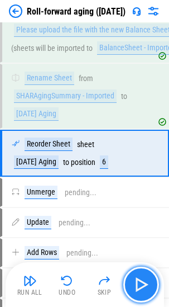
click at [139, 285] on img "button" at bounding box center [142, 285] width 18 height 18
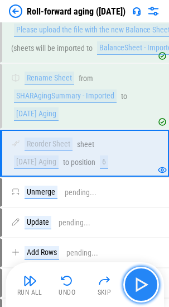
click at [145, 286] on img "button" at bounding box center [142, 285] width 18 height 18
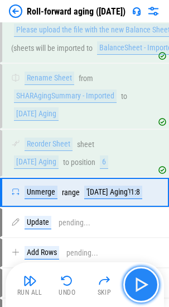
click at [145, 286] on img "button" at bounding box center [142, 285] width 18 height 18
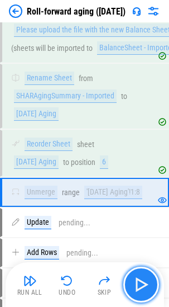
click at [145, 286] on img "button" at bounding box center [142, 285] width 18 height 18
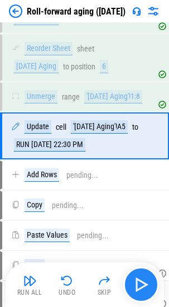
scroll to position [205, 0]
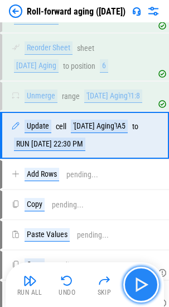
click at [145, 286] on img "button" at bounding box center [142, 285] width 18 height 18
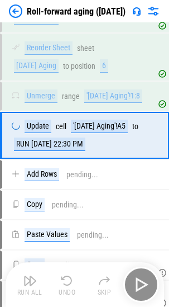
click at [145, 286] on div "Run All Undo Skip" at bounding box center [86, 285] width 148 height 36
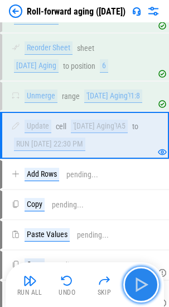
click at [145, 286] on img "button" at bounding box center [142, 285] width 18 height 18
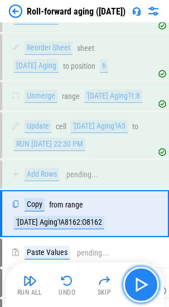
click at [145, 286] on img "button" at bounding box center [142, 285] width 18 height 18
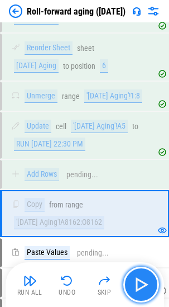
click at [145, 286] on img "button" at bounding box center [142, 285] width 18 height 18
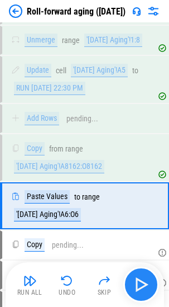
scroll to position [331, 0]
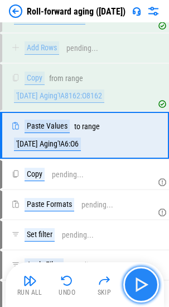
click at [145, 286] on img "button" at bounding box center [142, 285] width 18 height 18
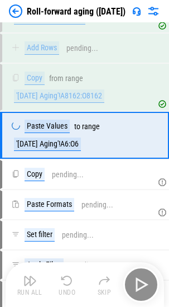
click at [145, 286] on div "Run All Undo Skip" at bounding box center [86, 285] width 148 height 36
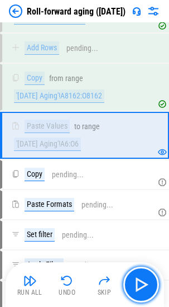
click at [145, 286] on img "button" at bounding box center [142, 285] width 18 height 18
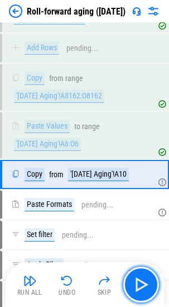
click at [145, 286] on img "button" at bounding box center [142, 285] width 18 height 18
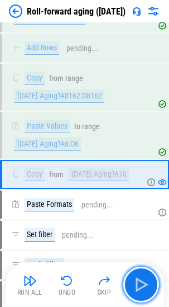
click at [145, 286] on img "button" at bounding box center [142, 285] width 18 height 18
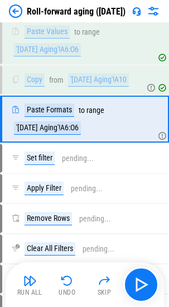
scroll to position [427, 0]
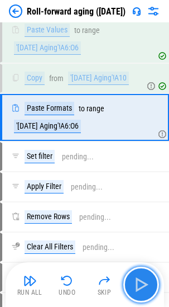
click at [149, 282] on img "button" at bounding box center [142, 285] width 18 height 18
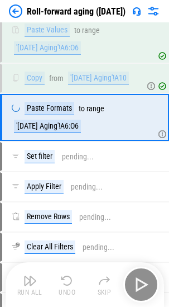
click at [149, 282] on div "Run All Undo Skip" at bounding box center [86, 285] width 148 height 36
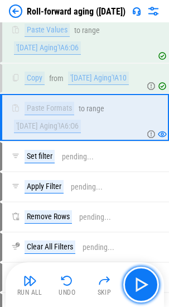
click at [140, 286] on img "button" at bounding box center [142, 285] width 18 height 18
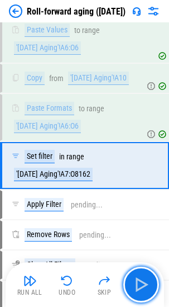
click at [140, 286] on img "button" at bounding box center [142, 285] width 18 height 18
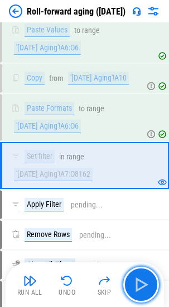
click at [140, 286] on img "button" at bounding box center [142, 285] width 18 height 18
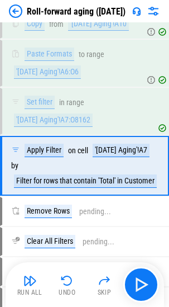
scroll to position [530, 0]
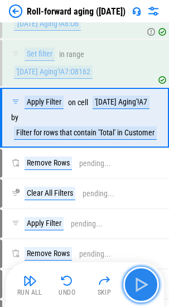
click at [147, 285] on img "button" at bounding box center [142, 285] width 18 height 18
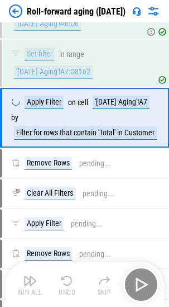
click at [147, 285] on div "Run All Undo Skip" at bounding box center [86, 285] width 148 height 36
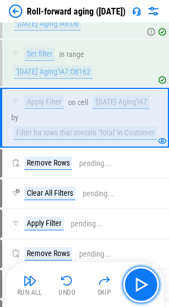
click at [147, 285] on img "button" at bounding box center [142, 285] width 18 height 18
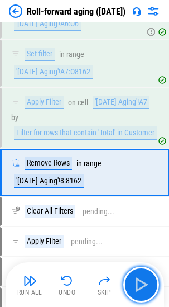
click at [147, 285] on img "button" at bounding box center [142, 285] width 18 height 18
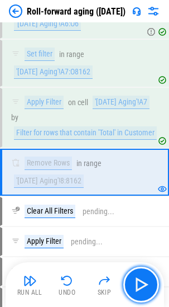
click at [147, 285] on img "button" at bounding box center [142, 285] width 18 height 18
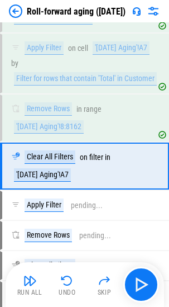
scroll to position [632, 0]
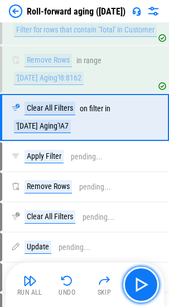
click at [147, 285] on img "button" at bounding box center [142, 285] width 18 height 18
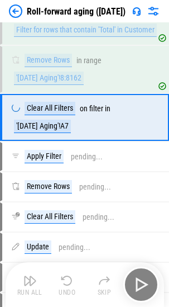
click at [147, 285] on div "Run All Undo Skip" at bounding box center [86, 285] width 148 height 36
click at [147, 285] on img "button" at bounding box center [142, 285] width 18 height 18
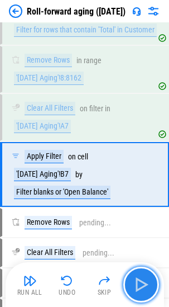
click at [146, 286] on img "button" at bounding box center [142, 285] width 18 height 18
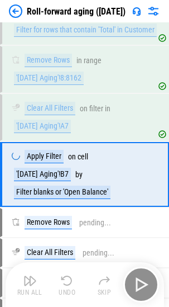
click at [146, 286] on div "Run All Undo Skip" at bounding box center [86, 285] width 148 height 36
click at [145, 286] on img "button" at bounding box center [142, 285] width 18 height 18
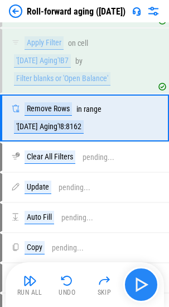
scroll to position [747, 0]
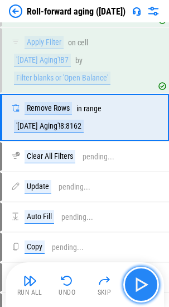
click at [144, 286] on img "button" at bounding box center [142, 285] width 18 height 18
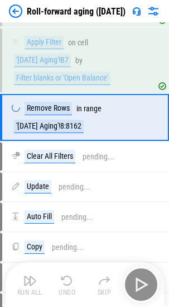
click at [144, 286] on div "Run All Undo Skip" at bounding box center [86, 285] width 148 height 36
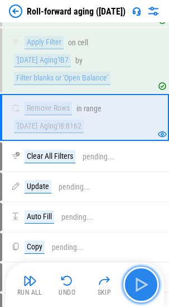
click at [144, 286] on img "button" at bounding box center [142, 285] width 18 height 18
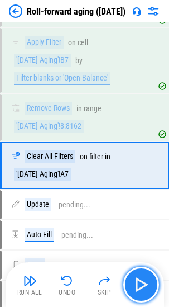
click at [144, 286] on img "button" at bounding box center [142, 285] width 18 height 18
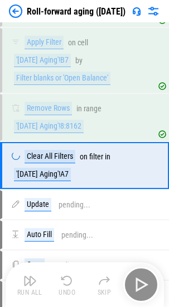
click at [144, 286] on div "Run All Undo Skip" at bounding box center [86, 285] width 148 height 36
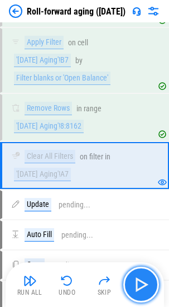
click at [144, 286] on img "button" at bounding box center [142, 285] width 18 height 18
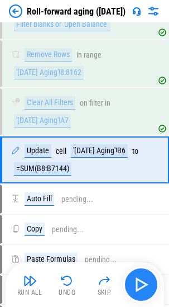
scroll to position [843, 0]
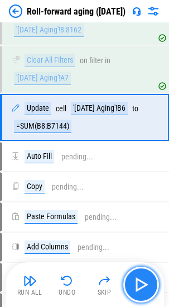
click at [144, 286] on img "button" at bounding box center [142, 285] width 18 height 18
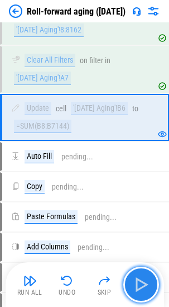
click at [144, 286] on img "button" at bounding box center [142, 285] width 18 height 18
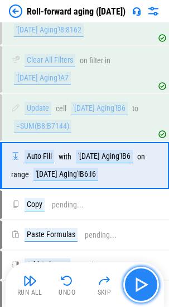
click at [144, 286] on img "button" at bounding box center [142, 285] width 18 height 18
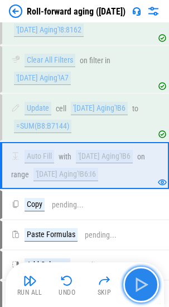
click at [144, 286] on img "button" at bounding box center [142, 285] width 18 height 18
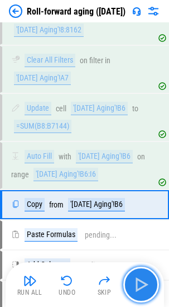
click at [144, 286] on img "button" at bounding box center [142, 285] width 18 height 18
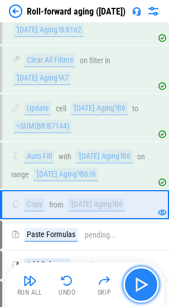
click at [144, 286] on img "button" at bounding box center [142, 285] width 18 height 18
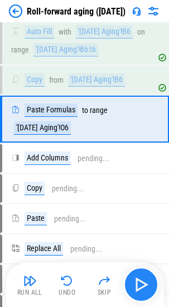
scroll to position [969, 0]
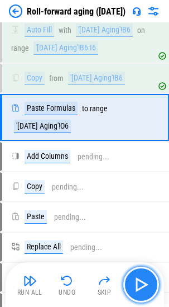
click at [144, 286] on img "button" at bounding box center [142, 285] width 18 height 18
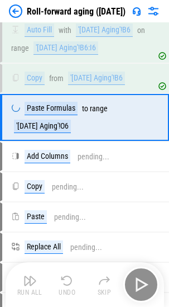
click at [144, 286] on div "Run All Undo Skip" at bounding box center [86, 285] width 148 height 36
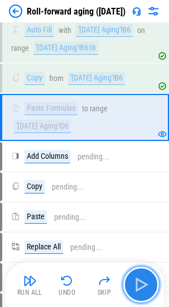
click at [140, 278] on img "button" at bounding box center [142, 285] width 18 height 18
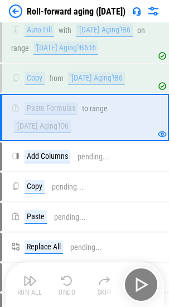
click at [140, 284] on div "Run All Undo Skip" at bounding box center [86, 285] width 148 height 36
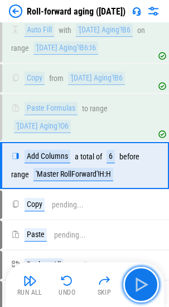
click at [140, 285] on img "button" at bounding box center [142, 285] width 18 height 18
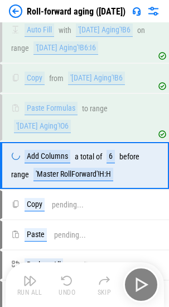
click at [138, 284] on div "Run All Undo Skip" at bounding box center [86, 285] width 148 height 36
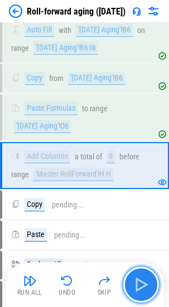
click at [138, 281] on img "button" at bounding box center [142, 285] width 18 height 18
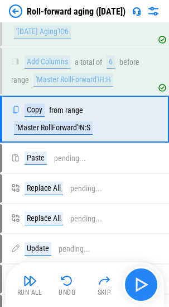
scroll to position [1065, 0]
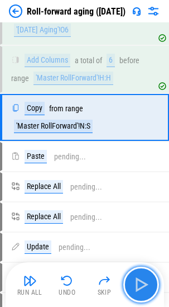
click at [141, 282] on img "button" at bounding box center [142, 285] width 18 height 18
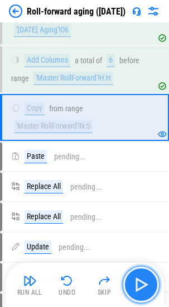
click at [141, 282] on img "button" at bounding box center [142, 285] width 18 height 18
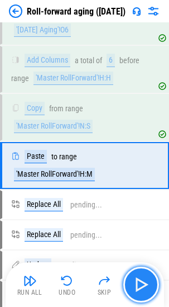
click at [141, 282] on img "button" at bounding box center [142, 285] width 18 height 18
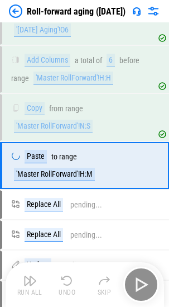
click at [141, 282] on div "Run All Undo Skip" at bounding box center [86, 285] width 148 height 36
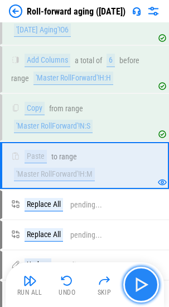
click at [141, 282] on img "button" at bounding box center [142, 285] width 18 height 18
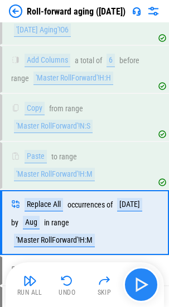
scroll to position [1170, 0]
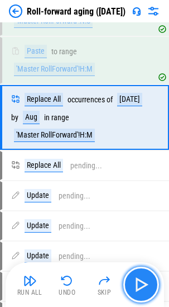
click at [141, 282] on img "button" at bounding box center [142, 285] width 18 height 18
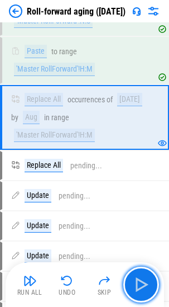
click at [141, 282] on img "button" at bounding box center [142, 285] width 18 height 18
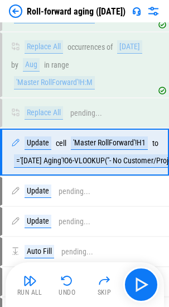
scroll to position [1258, 0]
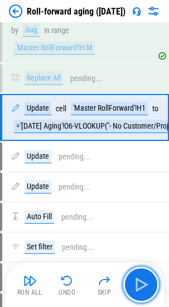
click at [141, 282] on img "button" at bounding box center [142, 285] width 18 height 18
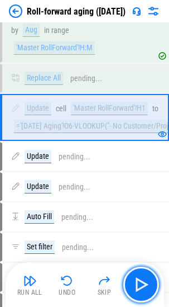
click at [141, 282] on img "button" at bounding box center [142, 285] width 18 height 18
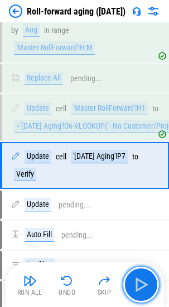
click at [141, 282] on img "button" at bounding box center [142, 285] width 18 height 18
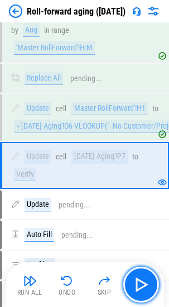
click at [141, 282] on img "button" at bounding box center [142, 285] width 18 height 18
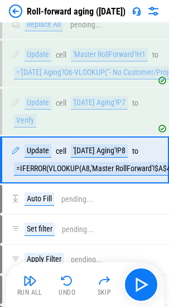
scroll to position [1354, 0]
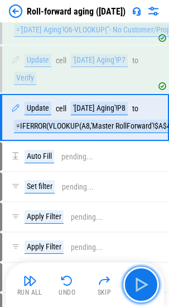
click at [141, 282] on img "button" at bounding box center [142, 285] width 18 height 18
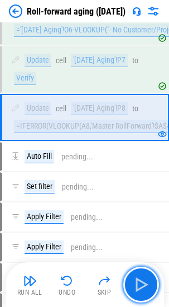
click at [141, 282] on img "button" at bounding box center [142, 285] width 18 height 18
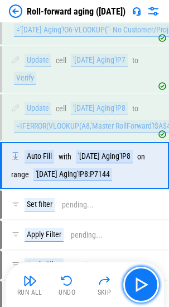
click at [141, 282] on img "button" at bounding box center [142, 285] width 18 height 18
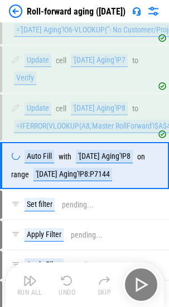
click at [141, 282] on div "Run All Undo Skip" at bounding box center [86, 285] width 148 height 36
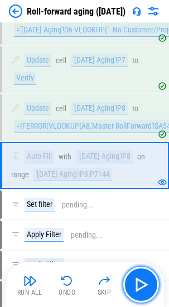
click at [141, 283] on img "button" at bounding box center [142, 285] width 18 height 18
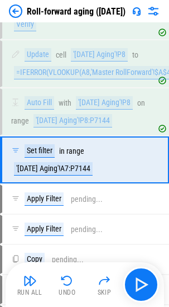
scroll to position [1450, 0]
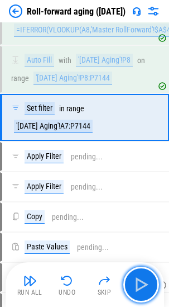
click at [141, 283] on img "button" at bounding box center [142, 285] width 18 height 18
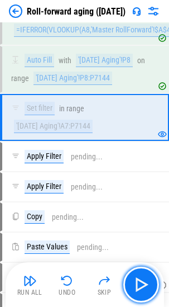
click at [141, 283] on img "button" at bounding box center [142, 285] width 18 height 18
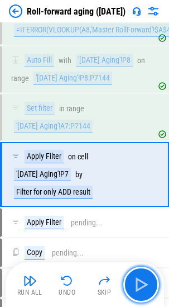
click at [141, 283] on img "button" at bounding box center [142, 285] width 18 height 18
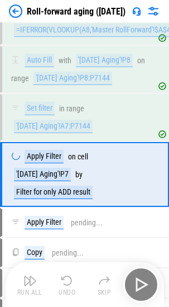
click at [141, 283] on div "Run All Undo Skip" at bounding box center [86, 285] width 148 height 36
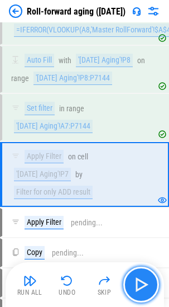
drag, startPoint x: 145, startPoint y: 273, endPoint x: 140, endPoint y: 279, distance: 7.5
click at [145, 273] on button "button" at bounding box center [142, 285] width 36 height 36
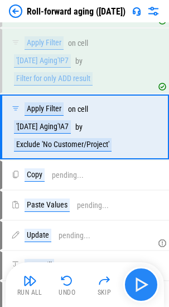
scroll to position [1573, 0]
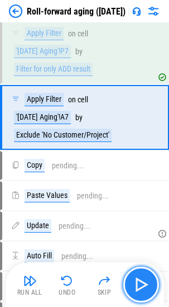
click at [140, 276] on img "button" at bounding box center [142, 285] width 18 height 18
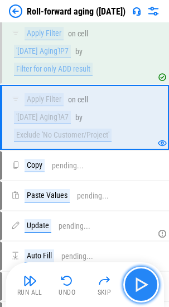
click at [147, 277] on img "button" at bounding box center [142, 285] width 18 height 18
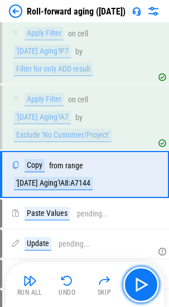
click at [143, 277] on img "button" at bounding box center [142, 285] width 18 height 18
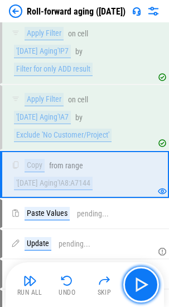
click at [143, 277] on img "button" at bounding box center [142, 285] width 18 height 18
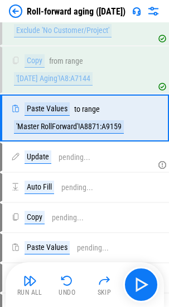
scroll to position [1678, 0]
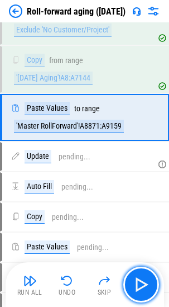
click at [143, 277] on img "button" at bounding box center [142, 285] width 18 height 18
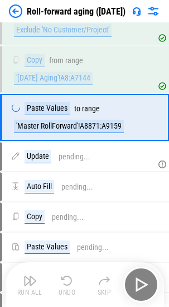
click at [143, 277] on div "Run All Undo Skip" at bounding box center [86, 285] width 148 height 36
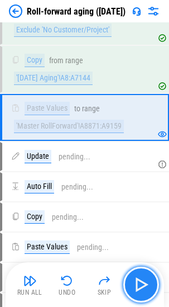
click at [143, 285] on img "button" at bounding box center [142, 285] width 18 height 18
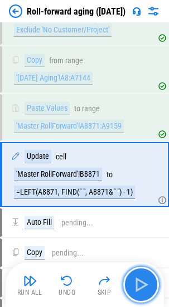
click at [143, 285] on img "button" at bounding box center [142, 285] width 18 height 18
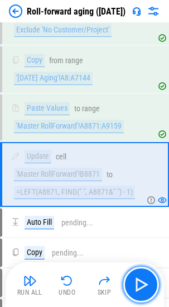
click at [143, 285] on img "button" at bounding box center [142, 285] width 18 height 18
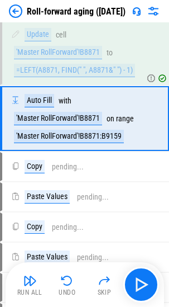
scroll to position [1801, 0]
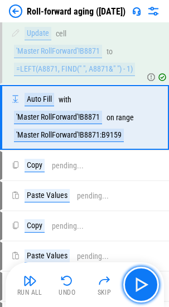
click at [143, 285] on img "button" at bounding box center [142, 285] width 18 height 18
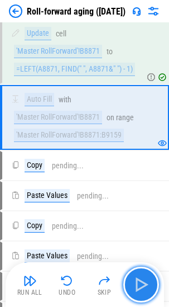
click at [148, 281] on img "button" at bounding box center [142, 285] width 18 height 18
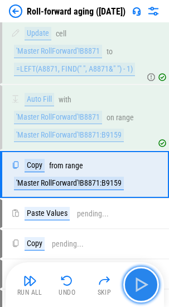
click at [148, 281] on img "button" at bounding box center [142, 285] width 18 height 18
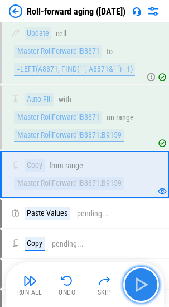
click at [144, 285] on img "button" at bounding box center [142, 285] width 18 height 18
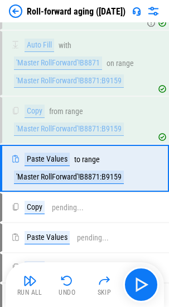
scroll to position [1906, 0]
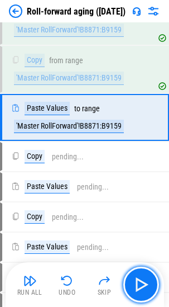
click at [144, 285] on img "button" at bounding box center [142, 285] width 18 height 18
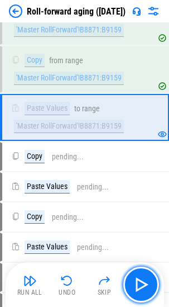
click at [144, 285] on img "button" at bounding box center [142, 285] width 18 height 18
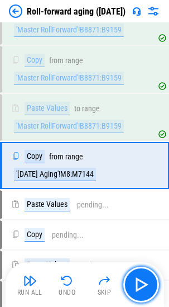
click at [144, 285] on img "button" at bounding box center [142, 285] width 18 height 18
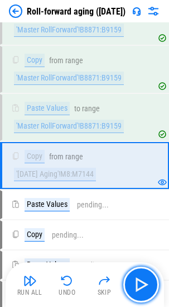
click at [144, 285] on img "button" at bounding box center [142, 285] width 18 height 18
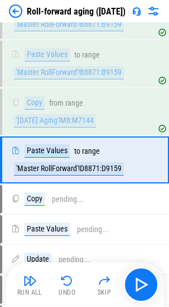
scroll to position [2003, 0]
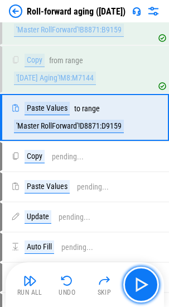
click at [144, 285] on img "button" at bounding box center [142, 285] width 18 height 18
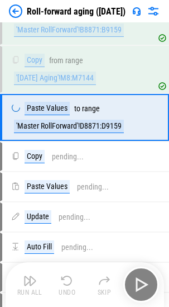
click at [144, 285] on div "Run All Undo Skip" at bounding box center [86, 285] width 148 height 36
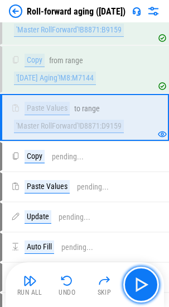
click at [140, 278] on img "button" at bounding box center [142, 285] width 18 height 18
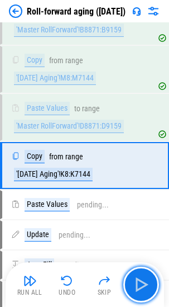
click at [140, 278] on img "button" at bounding box center [142, 285] width 18 height 18
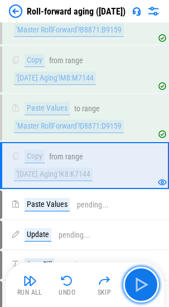
click at [140, 278] on img "button" at bounding box center [142, 285] width 18 height 18
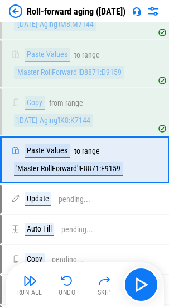
scroll to position [2099, 0]
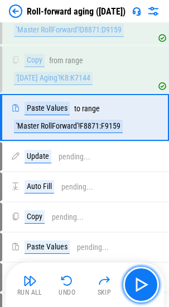
click at [140, 278] on img "button" at bounding box center [142, 285] width 18 height 18
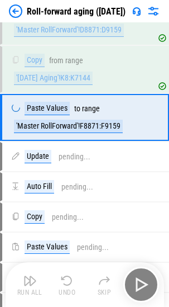
click at [140, 284] on div "Run All Undo Skip" at bounding box center [86, 285] width 148 height 36
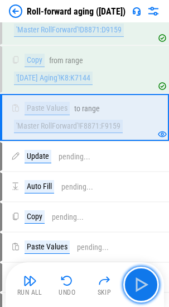
click at [140, 284] on img "button" at bounding box center [142, 285] width 18 height 18
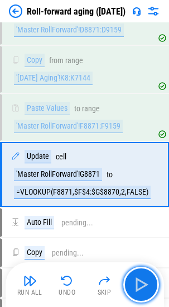
click at [140, 284] on img "button" at bounding box center [142, 285] width 18 height 18
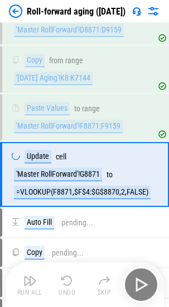
click at [140, 284] on div "Run All Undo Skip" at bounding box center [86, 285] width 148 height 36
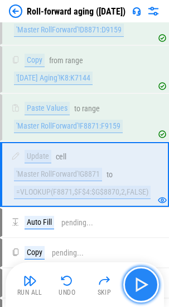
click at [148, 288] on img "button" at bounding box center [142, 285] width 18 height 18
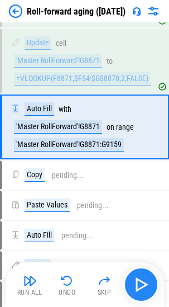
scroll to position [2222, 0]
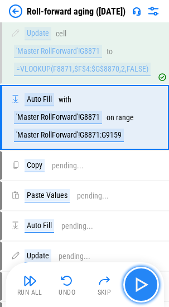
click at [148, 288] on img "button" at bounding box center [142, 285] width 18 height 18
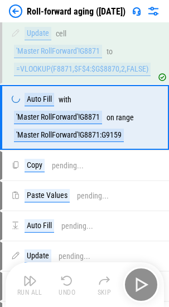
click at [148, 288] on div "Run All Undo Skip" at bounding box center [86, 285] width 148 height 36
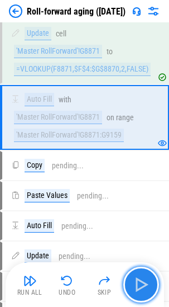
click at [148, 286] on img "button" at bounding box center [142, 285] width 18 height 18
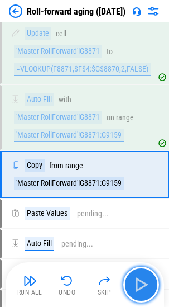
click at [146, 286] on img "button" at bounding box center [142, 285] width 18 height 18
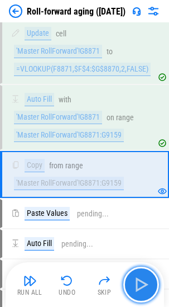
click at [146, 285] on img "button" at bounding box center [142, 285] width 18 height 18
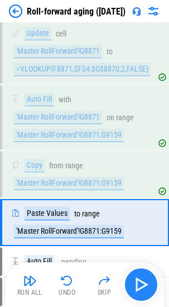
scroll to position [2327, 0]
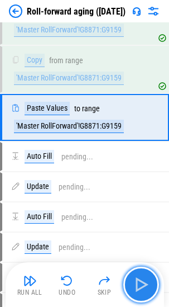
click at [146, 285] on img "button" at bounding box center [142, 285] width 18 height 18
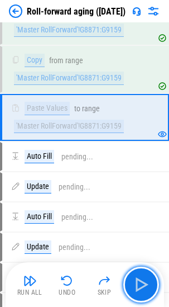
click at [143, 284] on img "button" at bounding box center [142, 285] width 18 height 18
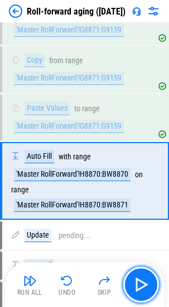
click at [143, 284] on img "button" at bounding box center [142, 285] width 18 height 18
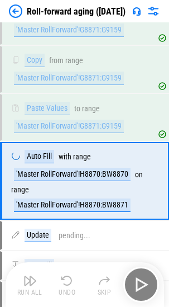
click at [141, 283] on div "Run All Undo Skip" at bounding box center [86, 285] width 148 height 36
click at [141, 283] on img "button" at bounding box center [142, 285] width 18 height 18
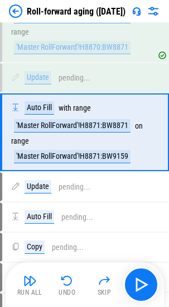
scroll to position [2499, 0]
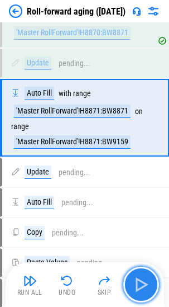
click at [152, 289] on button "button" at bounding box center [142, 285] width 36 height 36
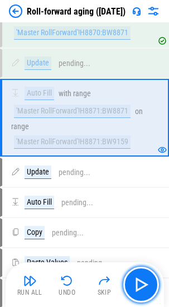
click at [135, 283] on img "button" at bounding box center [142, 285] width 18 height 18
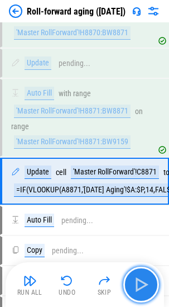
click at [137, 284] on img "button" at bounding box center [142, 285] width 18 height 18
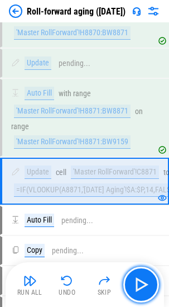
click at [137, 284] on img "button" at bounding box center [142, 285] width 18 height 18
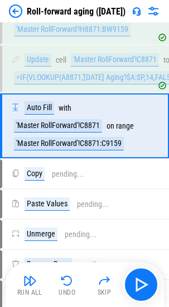
scroll to position [2620, 0]
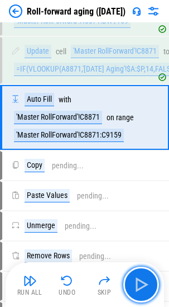
click at [137, 284] on img "button" at bounding box center [142, 285] width 18 height 18
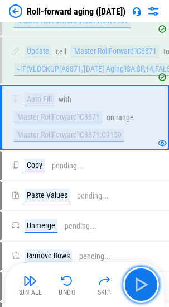
click at [137, 284] on img "button" at bounding box center [142, 285] width 18 height 18
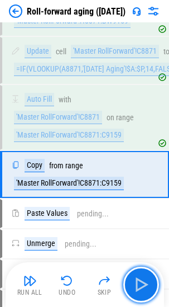
click at [137, 284] on img "button" at bounding box center [142, 285] width 18 height 18
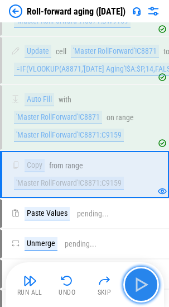
click at [140, 280] on img "button" at bounding box center [142, 285] width 18 height 18
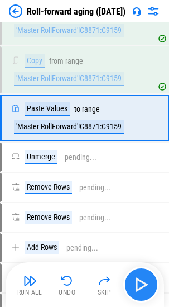
scroll to position [2725, 0]
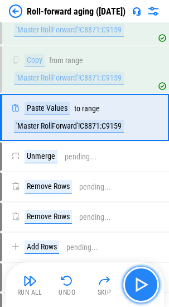
click at [140, 279] on img "button" at bounding box center [142, 285] width 18 height 18
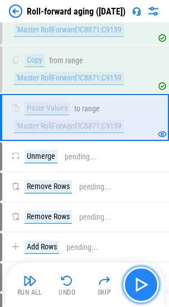
click at [140, 291] on img "button" at bounding box center [142, 285] width 18 height 18
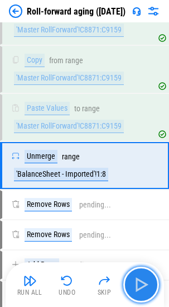
click at [143, 286] on img "button" at bounding box center [142, 285] width 18 height 18
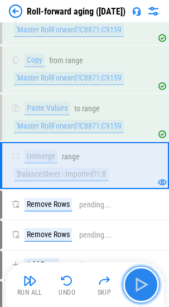
click at [143, 286] on img "button" at bounding box center [142, 285] width 18 height 18
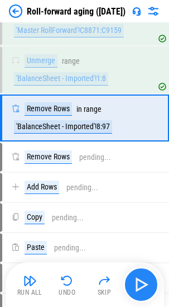
scroll to position [2821, 0]
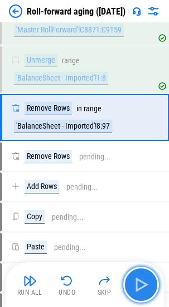
click at [143, 286] on img "button" at bounding box center [142, 285] width 18 height 18
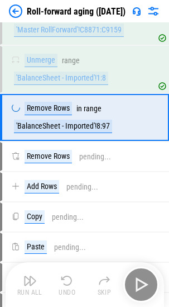
click at [143, 286] on div "Run All Undo Skip" at bounding box center [86, 285] width 148 height 36
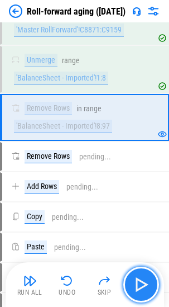
click at [143, 286] on img "button" at bounding box center [142, 285] width 18 height 18
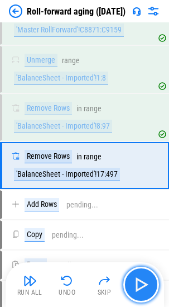
click at [143, 286] on img "button" at bounding box center [142, 285] width 18 height 18
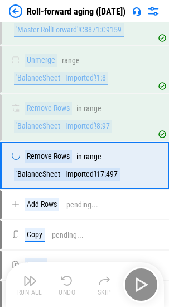
click at [143, 286] on div "Run All Undo Skip" at bounding box center [86, 285] width 148 height 36
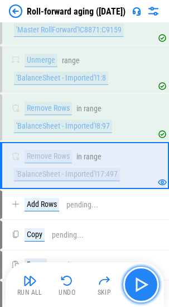
click at [143, 286] on img "button" at bounding box center [142, 285] width 18 height 18
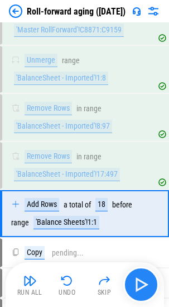
scroll to position [2918, 0]
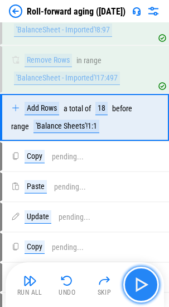
click at [143, 286] on img "button" at bounding box center [142, 285] width 18 height 18
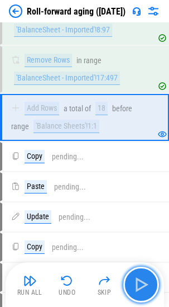
click at [145, 279] on img "button" at bounding box center [142, 285] width 18 height 18
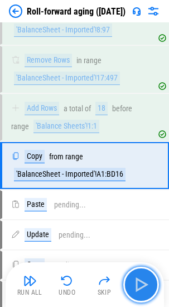
click at [145, 280] on img "button" at bounding box center [142, 285] width 18 height 18
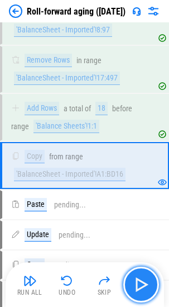
click at [145, 280] on img "button" at bounding box center [142, 285] width 18 height 18
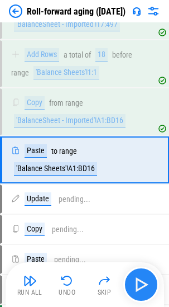
scroll to position [3014, 0]
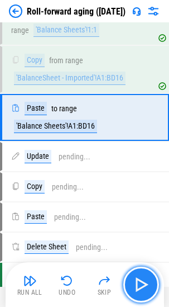
click at [145, 280] on img "button" at bounding box center [142, 285] width 18 height 18
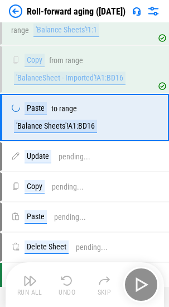
click at [145, 280] on div "Run All Undo Skip" at bounding box center [86, 285] width 148 height 36
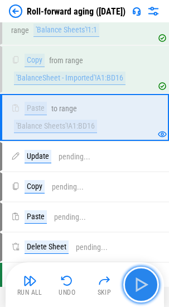
click at [145, 280] on img "button" at bounding box center [142, 285] width 18 height 18
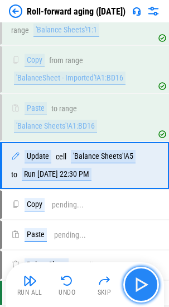
click at [145, 280] on img "button" at bounding box center [142, 285] width 18 height 18
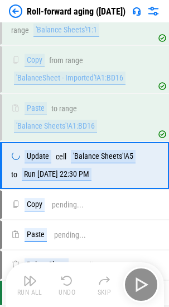
click at [145, 280] on div "Run All Undo Skip" at bounding box center [86, 285] width 148 height 36
click at [145, 280] on img "button" at bounding box center [142, 285] width 18 height 18
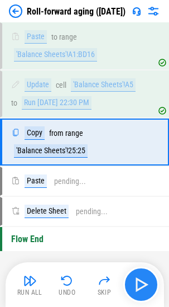
scroll to position [3110, 0]
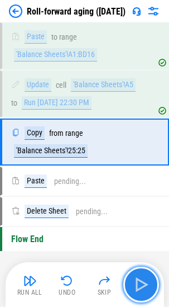
click at [145, 280] on img "button" at bounding box center [142, 285] width 18 height 18
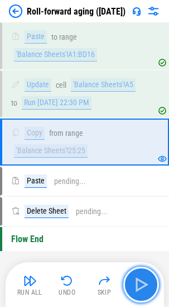
click at [141, 281] on img "button" at bounding box center [142, 285] width 18 height 18
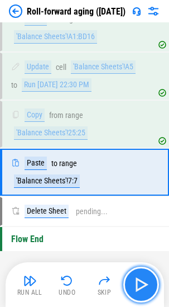
click at [141, 281] on img "button" at bounding box center [142, 285] width 18 height 18
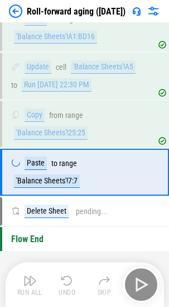
click at [141, 281] on div "Run All Undo Skip" at bounding box center [86, 285] width 148 height 36
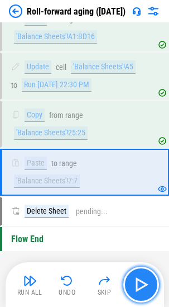
click at [141, 281] on img "button" at bounding box center [142, 285] width 18 height 18
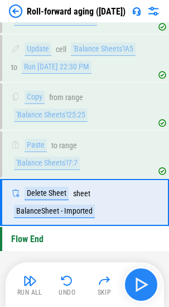
scroll to position [3157, 0]
click at [141, 281] on img "button" at bounding box center [142, 285] width 18 height 18
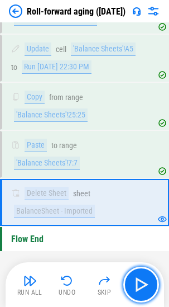
click at [141, 281] on img "button" at bounding box center [142, 285] width 18 height 18
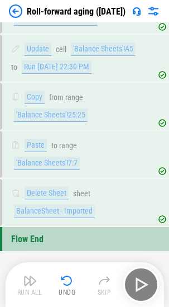
click at [141, 277] on div "Run All Undo Skip" at bounding box center [86, 285] width 148 height 36
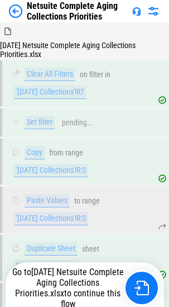
scroll to position [4382, 0]
